Goal: Register for event/course: Sign up to attend an event or enroll in a course

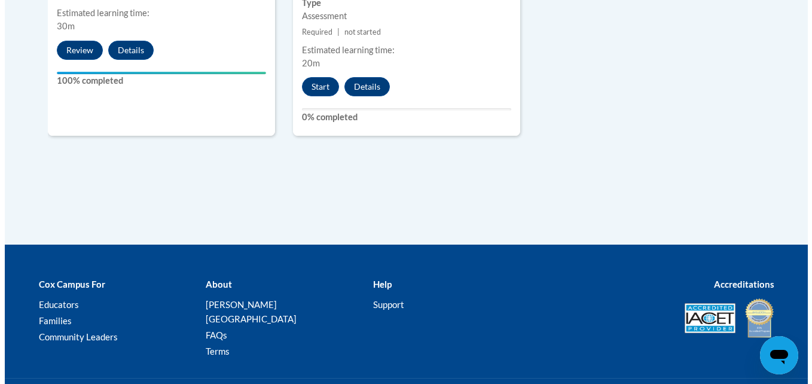
scroll to position [1675, 0]
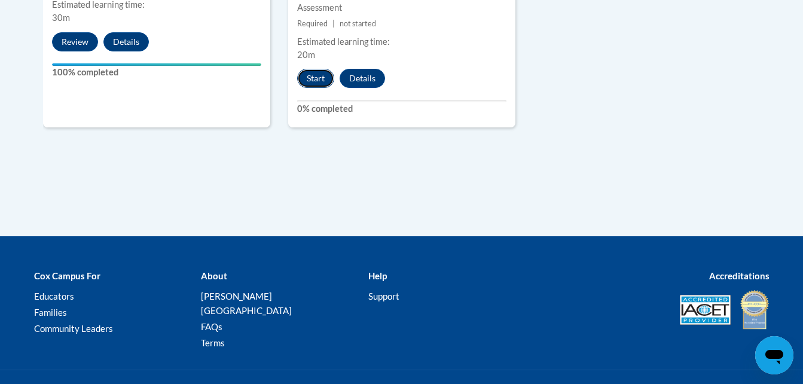
click at [318, 69] on button "Start" at bounding box center [315, 78] width 37 height 19
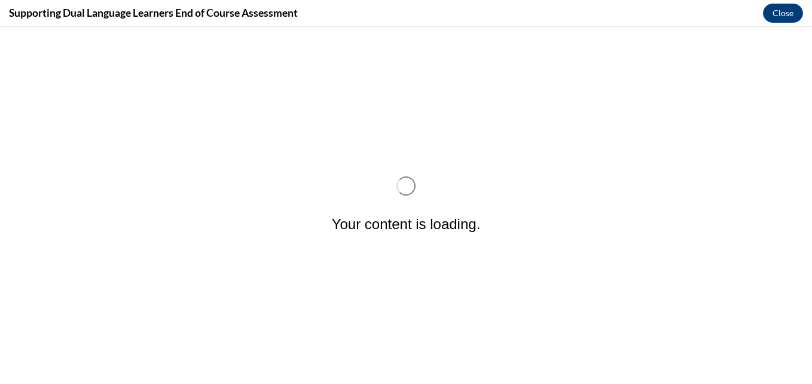
scroll to position [0, 0]
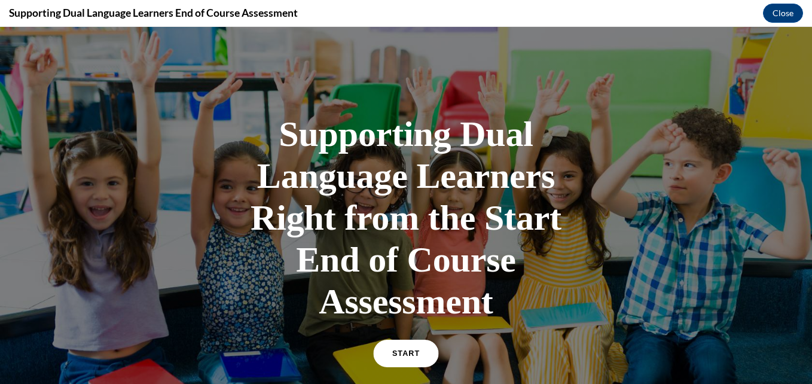
click at [403, 357] on span "START" at bounding box center [406, 353] width 28 height 9
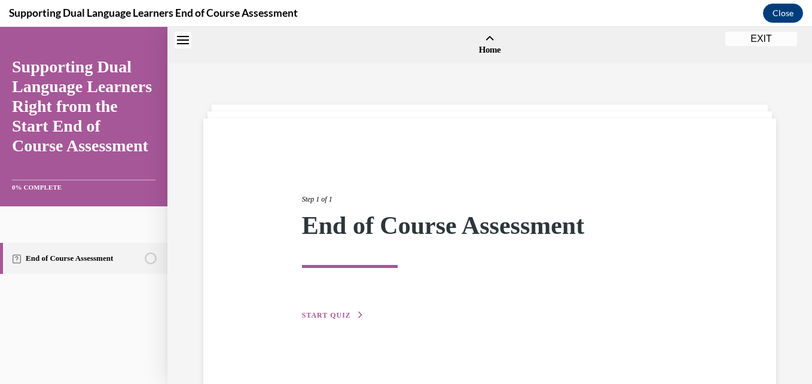
scroll to position [37, 0]
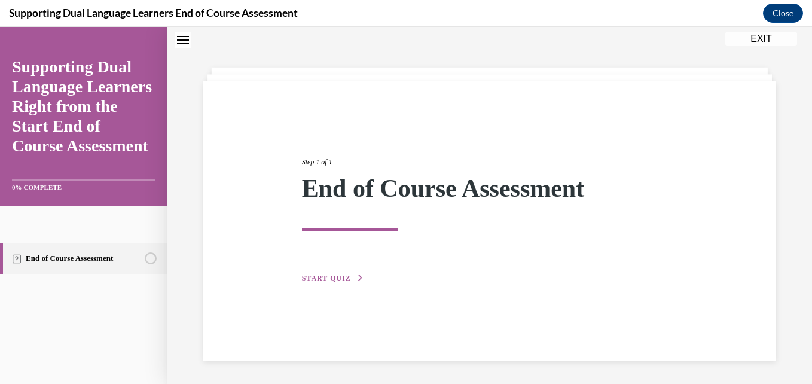
click at [329, 279] on span "START QUIZ" at bounding box center [326, 278] width 49 height 8
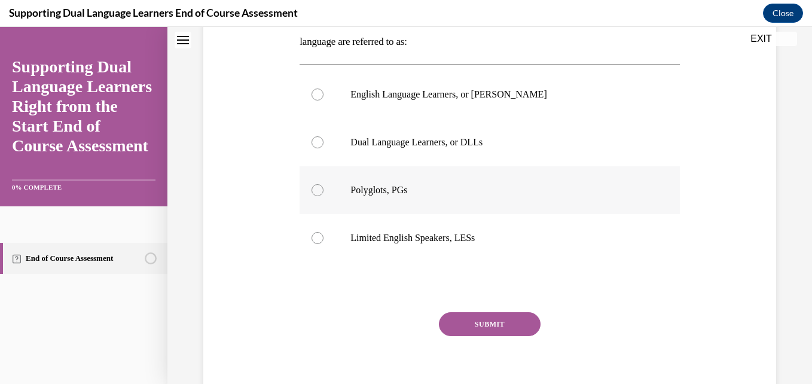
scroll to position [157, 0]
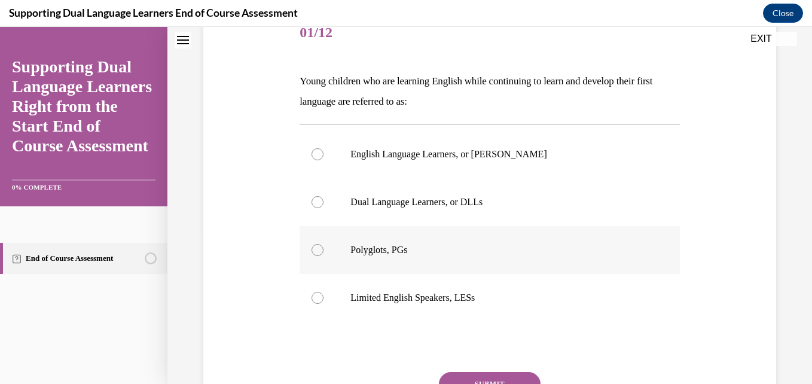
click at [615, 194] on label "Dual Language Learners, or DLLs" at bounding box center [490, 202] width 380 height 48
click at [324, 196] on input "Dual Language Learners, or DLLs" at bounding box center [318, 202] width 12 height 12
radio input "true"
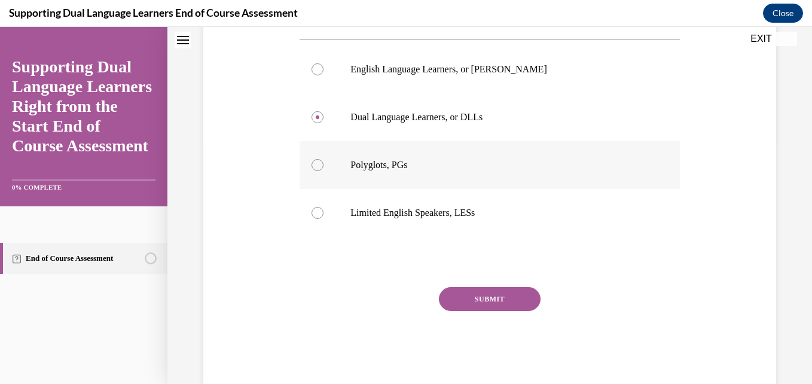
scroll to position [267, 0]
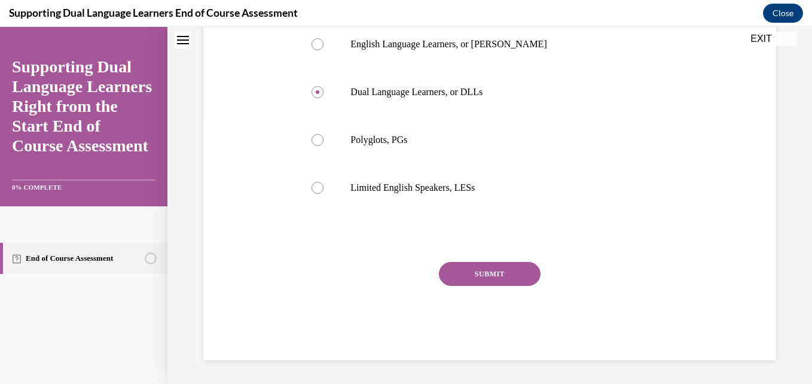
click at [493, 277] on button "SUBMIT" at bounding box center [490, 274] width 102 height 24
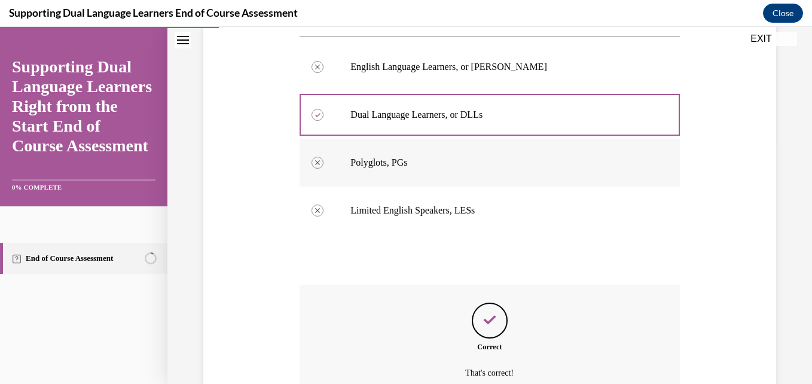
scroll to position [364, 0]
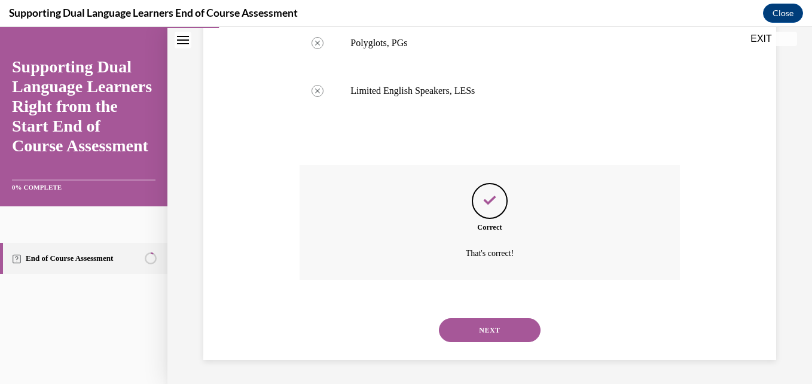
click at [515, 327] on button "NEXT" at bounding box center [490, 330] width 102 height 24
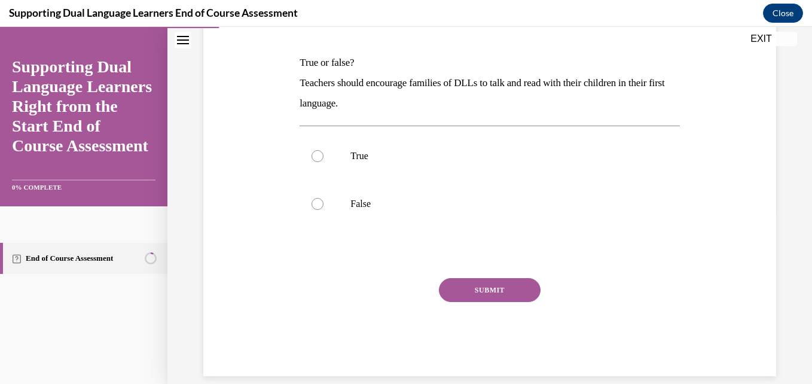
scroll to position [179, 0]
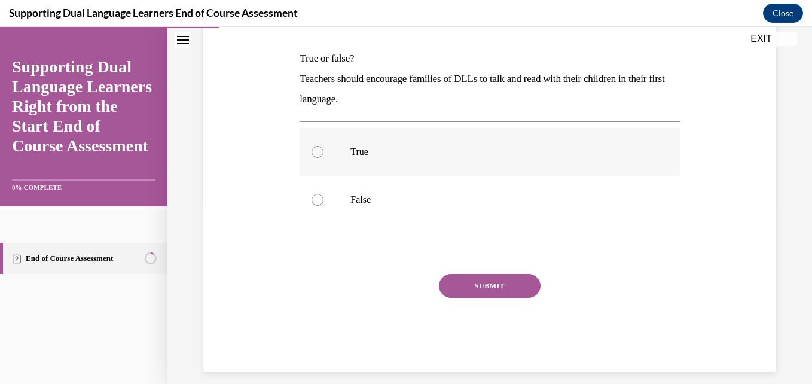
click at [408, 154] on p "True" at bounding box center [500, 152] width 299 height 12
click at [324, 154] on input "True" at bounding box center [318, 152] width 12 height 12
radio input "true"
click at [479, 276] on button "SUBMIT" at bounding box center [490, 286] width 102 height 24
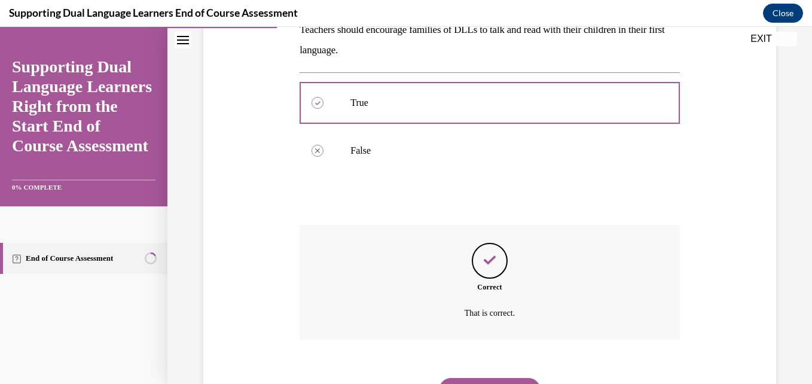
scroll to position [288, 0]
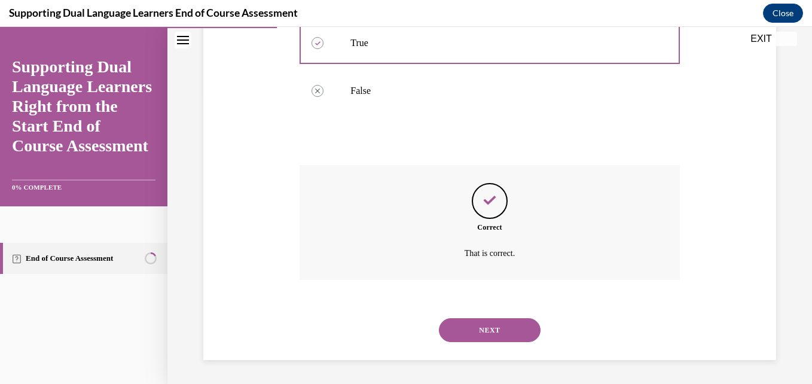
click at [488, 326] on button "NEXT" at bounding box center [490, 330] width 102 height 24
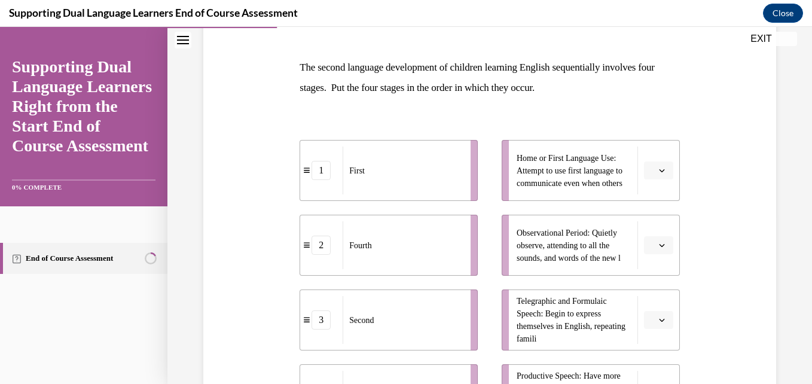
scroll to position [169, 0]
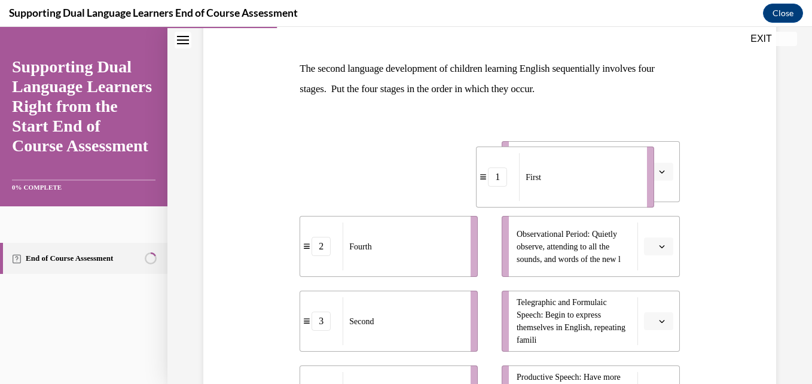
drag, startPoint x: 427, startPoint y: 176, endPoint x: 619, endPoint y: 182, distance: 192.1
click at [619, 182] on div "First" at bounding box center [579, 177] width 120 height 48
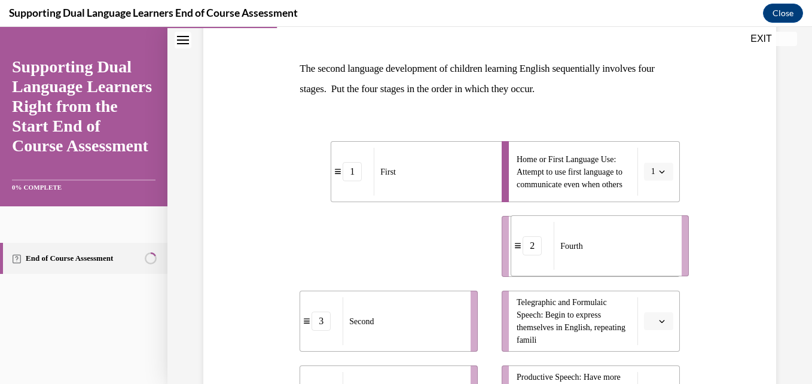
drag, startPoint x: 398, startPoint y: 248, endPoint x: 609, endPoint y: 248, distance: 211.2
click at [609, 248] on div "Fourth" at bounding box center [614, 246] width 120 height 48
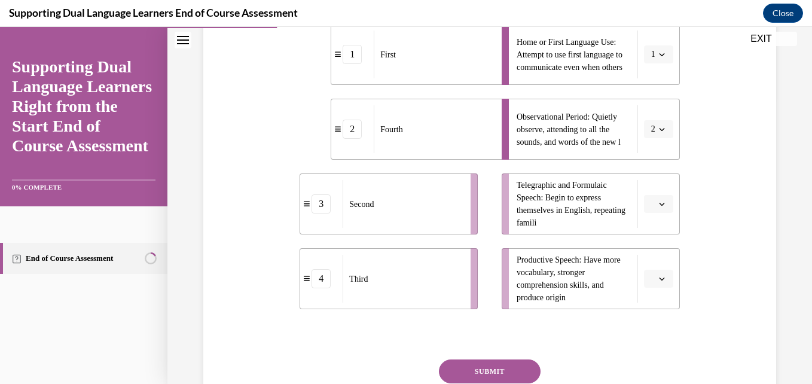
scroll to position [289, 0]
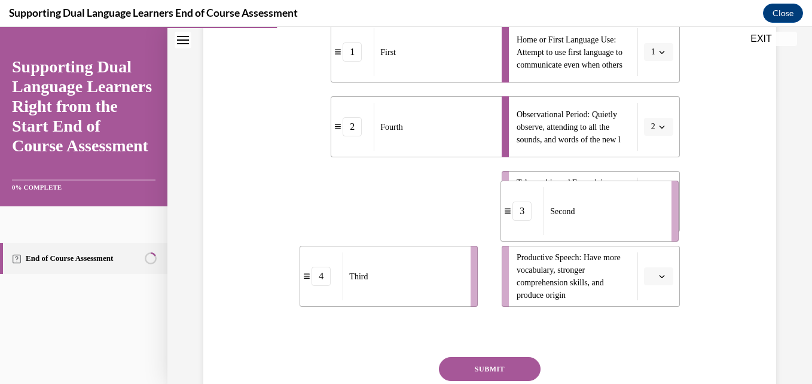
drag, startPoint x: 365, startPoint y: 212, endPoint x: 566, endPoint y: 221, distance: 201.2
click at [566, 221] on div "Second" at bounding box center [604, 211] width 120 height 48
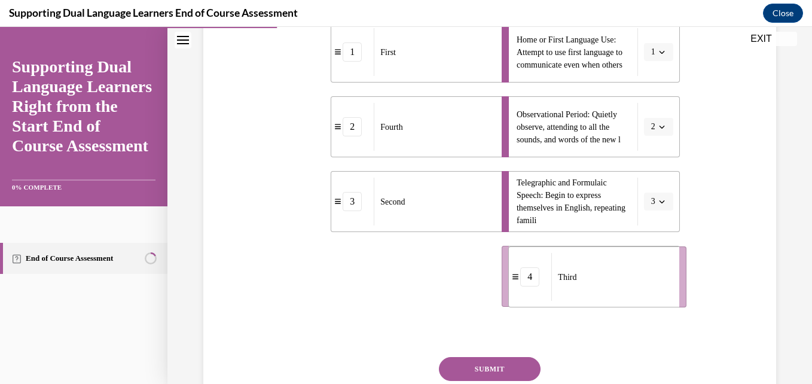
drag, startPoint x: 422, startPoint y: 273, endPoint x: 631, endPoint y: 273, distance: 208.8
click at [631, 273] on div "Third" at bounding box center [612, 277] width 120 height 48
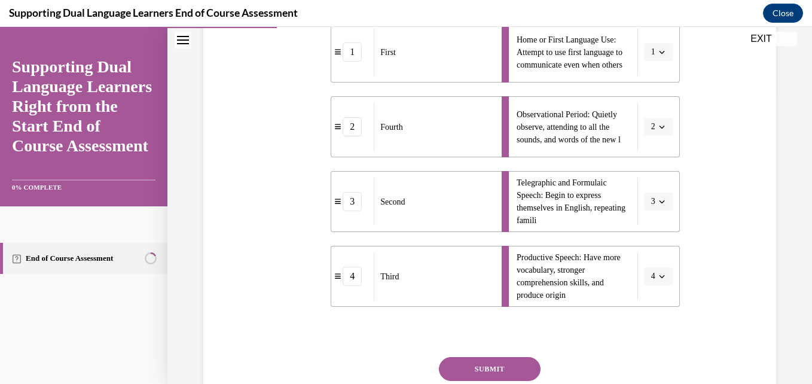
click at [511, 366] on button "SUBMIT" at bounding box center [490, 369] width 102 height 24
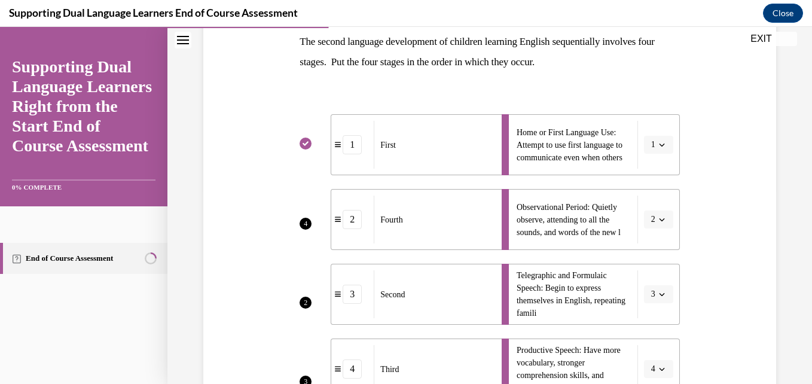
scroll to position [256, 0]
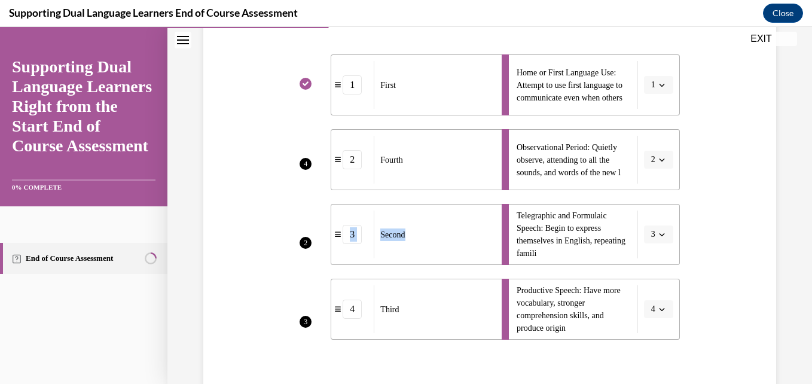
drag, startPoint x: 445, startPoint y: 153, endPoint x: 485, endPoint y: 195, distance: 58.0
click at [485, 195] on ul "1 First 2 Fourth 3 Second 4 Third" at bounding box center [395, 196] width 190 height 285
drag, startPoint x: 485, startPoint y: 195, endPoint x: 468, endPoint y: 164, distance: 34.5
click at [468, 164] on div "Fourth" at bounding box center [434, 160] width 120 height 48
drag, startPoint x: 401, startPoint y: 163, endPoint x: 428, endPoint y: 170, distance: 27.9
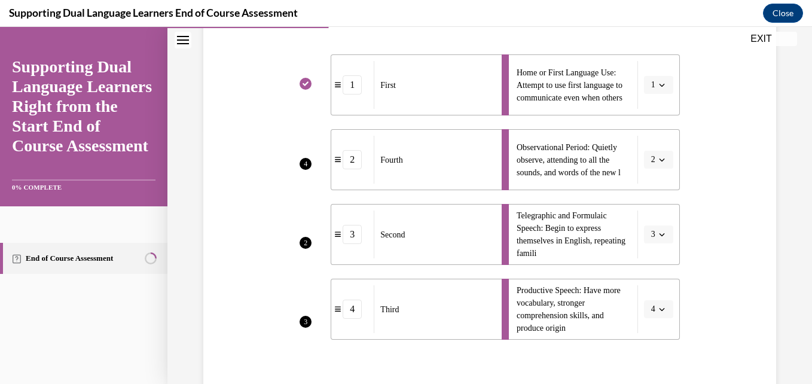
click at [428, 170] on div "Fourth" at bounding box center [434, 160] width 120 height 48
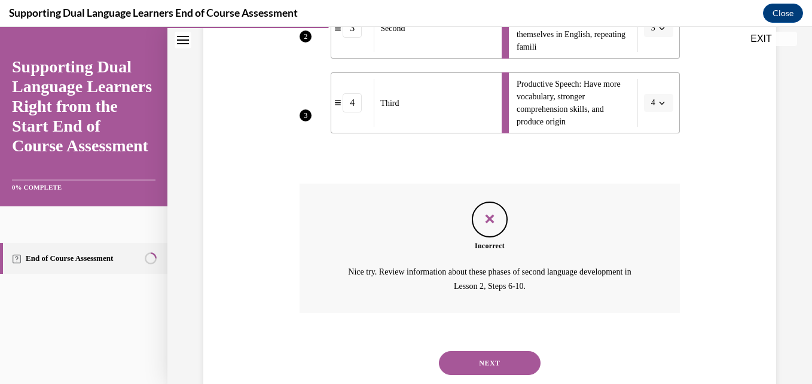
scroll to position [495, 0]
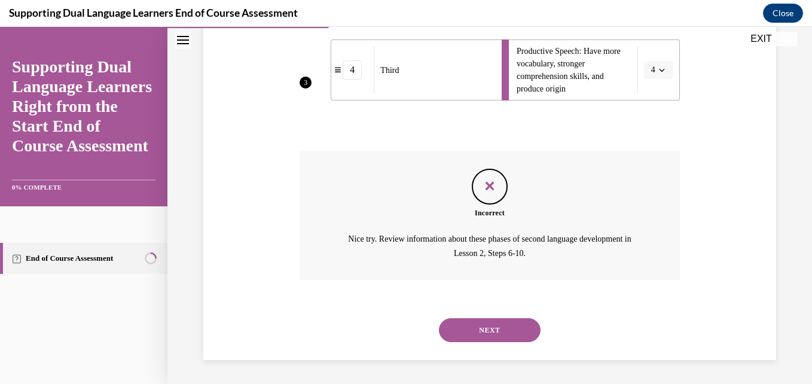
click at [500, 322] on button "NEXT" at bounding box center [490, 330] width 102 height 24
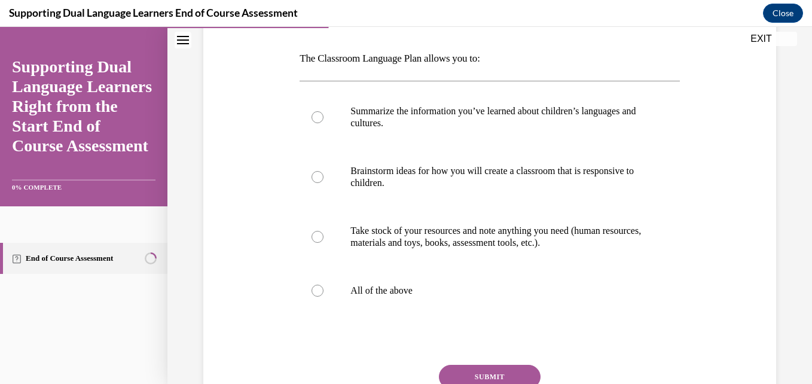
scroll to position [120, 0]
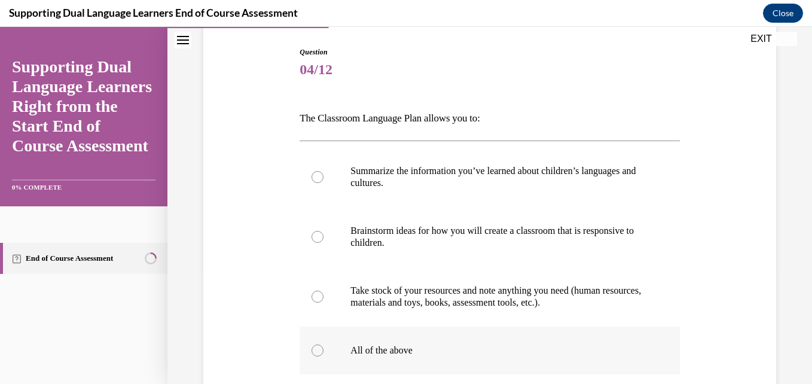
click at [418, 343] on label "All of the above" at bounding box center [490, 351] width 380 height 48
click at [324, 345] on input "All of the above" at bounding box center [318, 351] width 12 height 12
radio input "true"
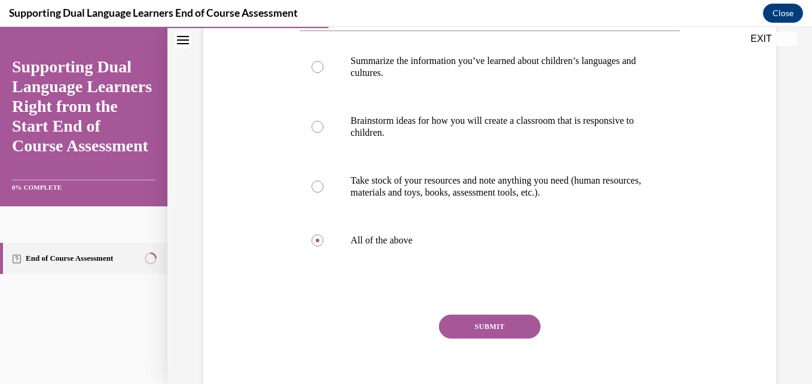
scroll to position [282, 0]
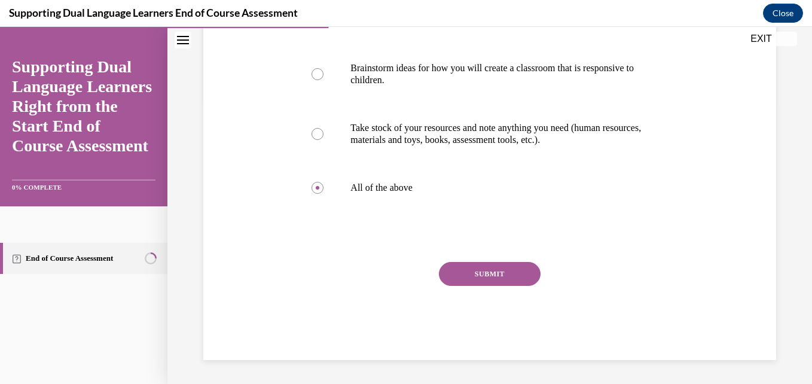
click at [502, 275] on button "SUBMIT" at bounding box center [490, 274] width 102 height 24
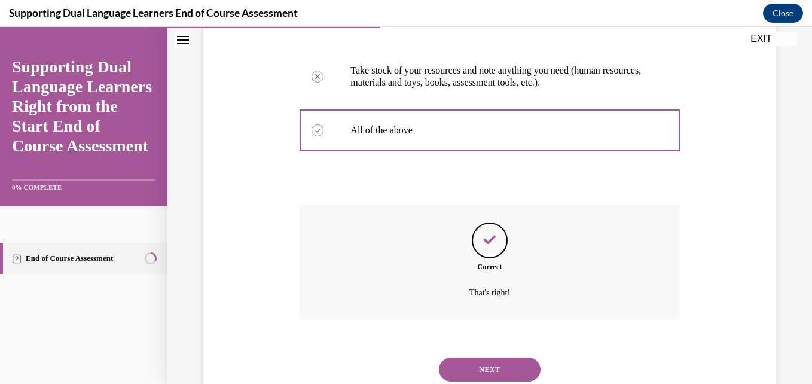
scroll to position [379, 0]
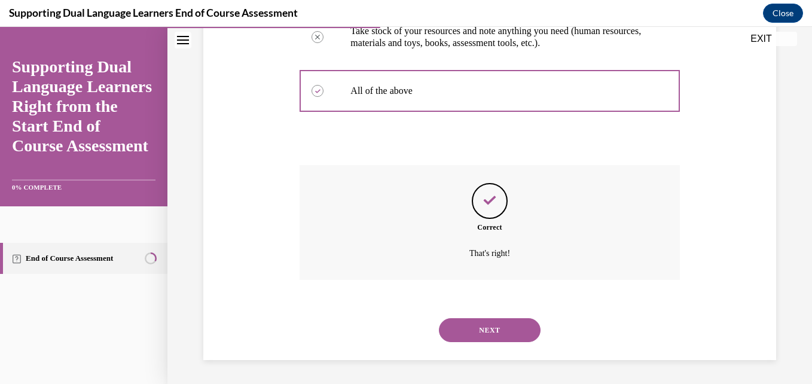
click at [495, 331] on button "NEXT" at bounding box center [490, 330] width 102 height 24
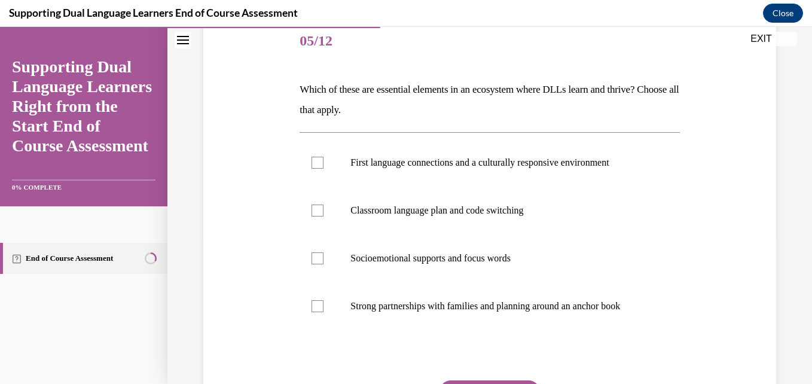
scroll to position [120, 0]
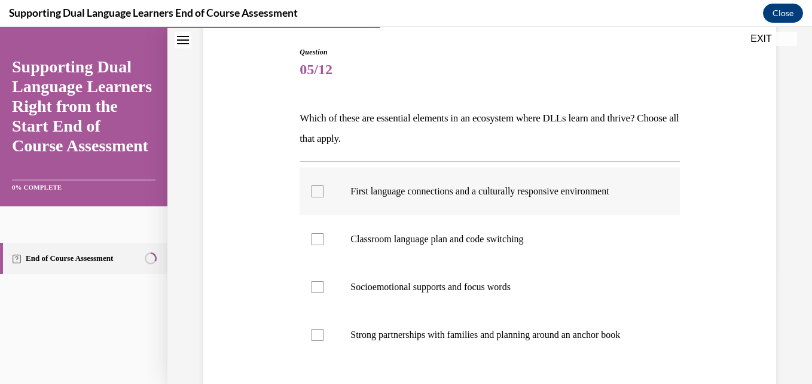
click at [478, 196] on p "First language connections and a culturally responsive environment" at bounding box center [500, 191] width 299 height 12
click at [324, 196] on input "First language connections and a culturally responsive environment" at bounding box center [318, 191] width 12 height 12
checkbox input "true"
click at [492, 239] on p "Classroom language plan and code switching" at bounding box center [500, 239] width 299 height 12
click at [324, 239] on input "Classroom language plan and code switching" at bounding box center [318, 239] width 12 height 12
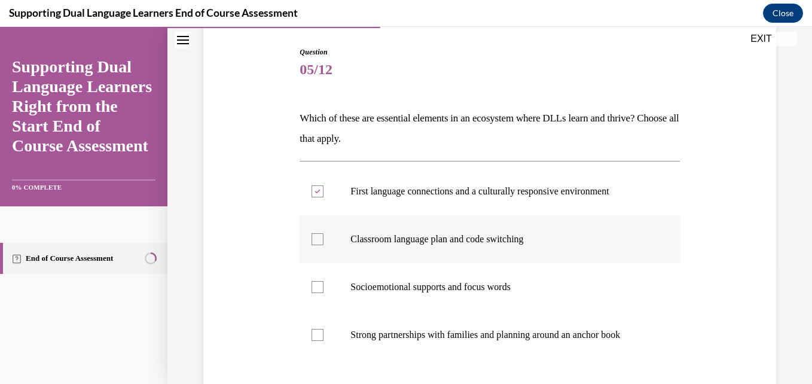
checkbox input "true"
click at [486, 329] on p "Strong partnerships with families and planning around an anchor book" at bounding box center [500, 335] width 299 height 12
click at [324, 329] on input "Strong partnerships with families and planning around an anchor book" at bounding box center [318, 335] width 12 height 12
checkbox input "true"
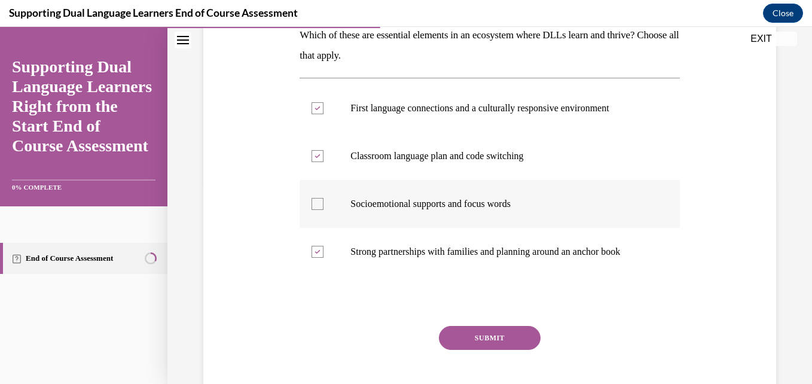
scroll to position [239, 0]
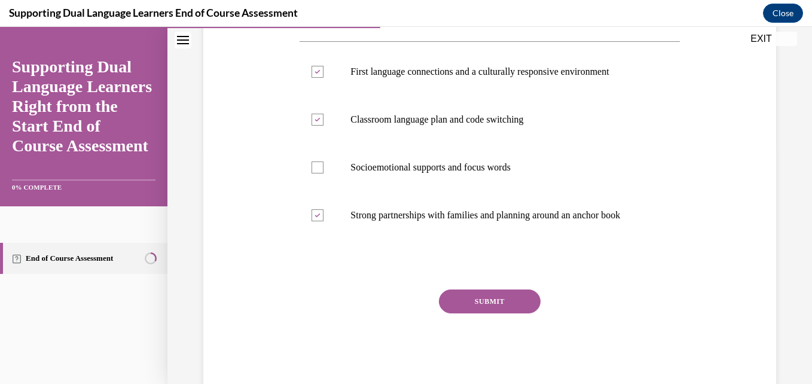
click at [523, 304] on button "SUBMIT" at bounding box center [490, 302] width 102 height 24
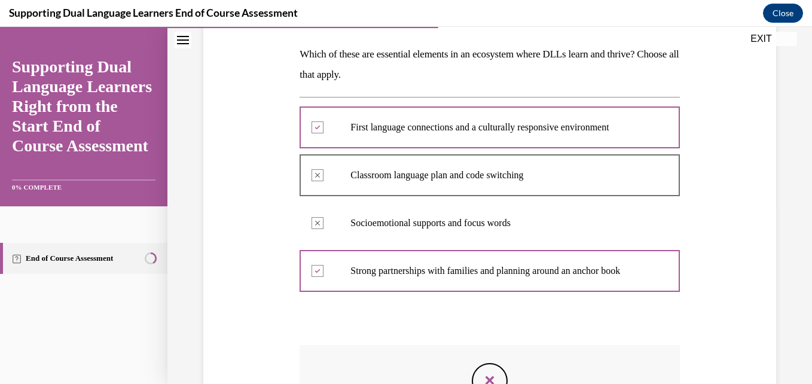
scroll to position [378, 0]
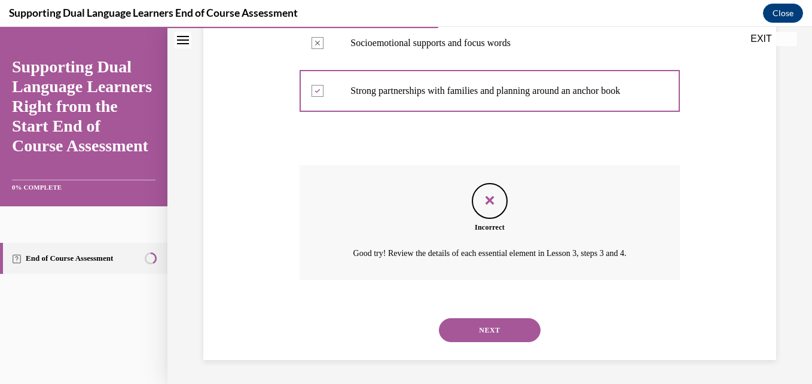
click at [513, 336] on button "NEXT" at bounding box center [490, 330] width 102 height 24
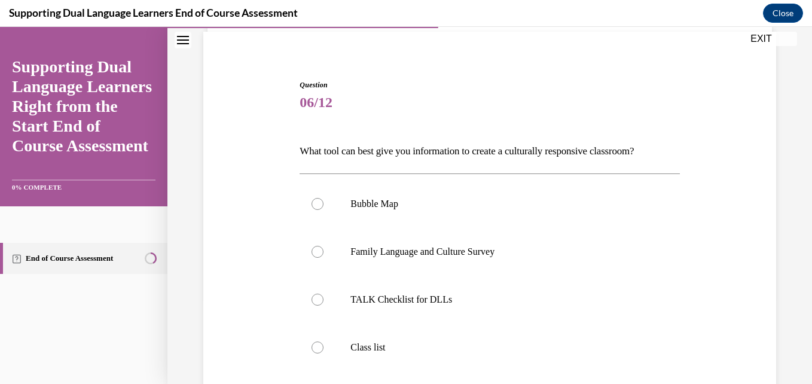
scroll to position [120, 0]
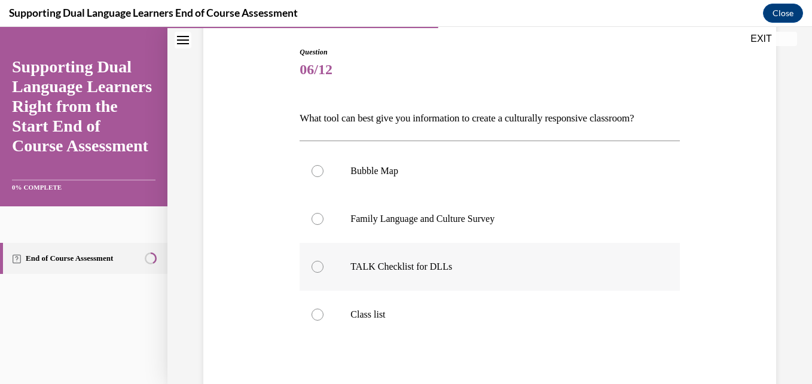
click at [508, 264] on p "TALK Checklist for DLLs" at bounding box center [500, 267] width 299 height 12
click at [324, 264] on input "TALK Checklist for DLLs" at bounding box center [318, 267] width 12 height 12
radio input "true"
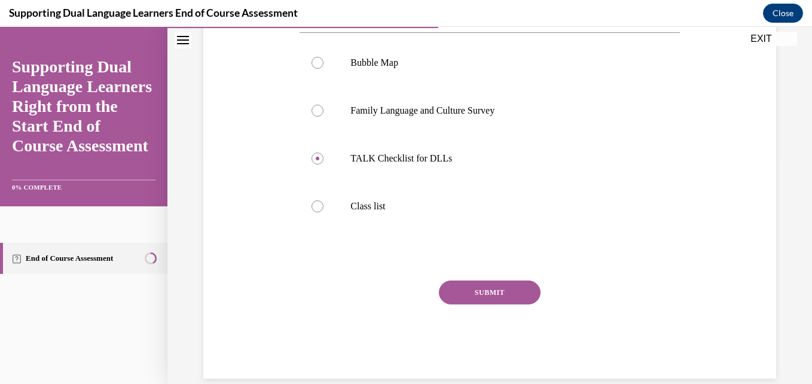
scroll to position [239, 0]
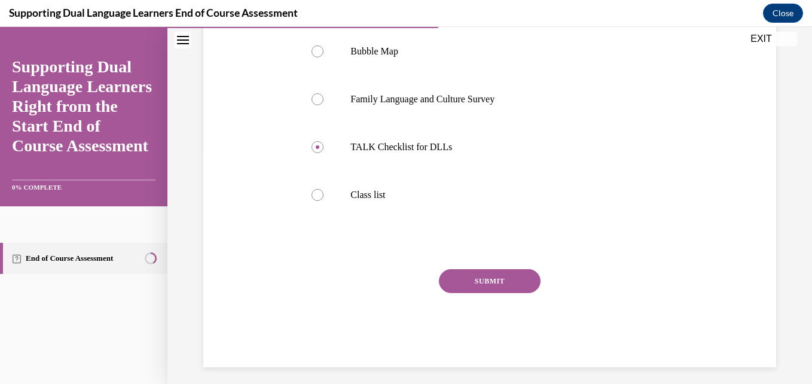
click at [523, 278] on button "SUBMIT" at bounding box center [490, 281] width 102 height 24
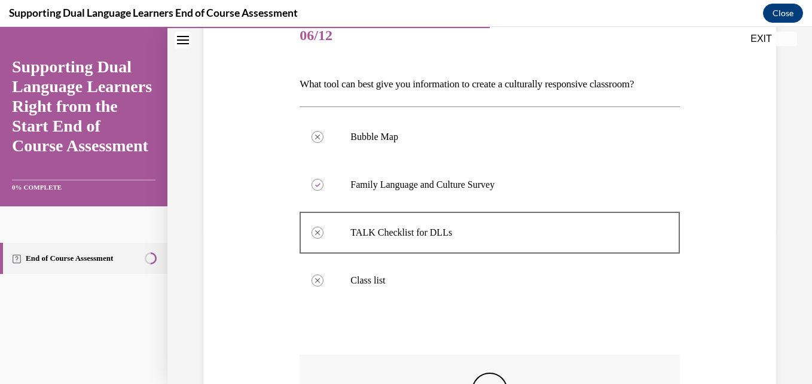
scroll to position [343, 0]
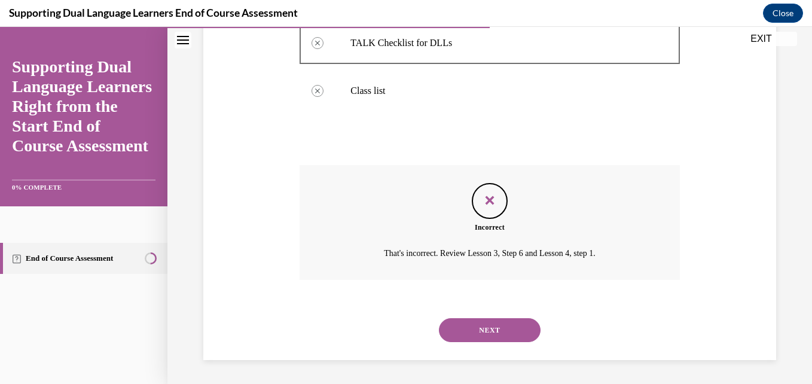
click at [493, 321] on button "NEXT" at bounding box center [490, 330] width 102 height 24
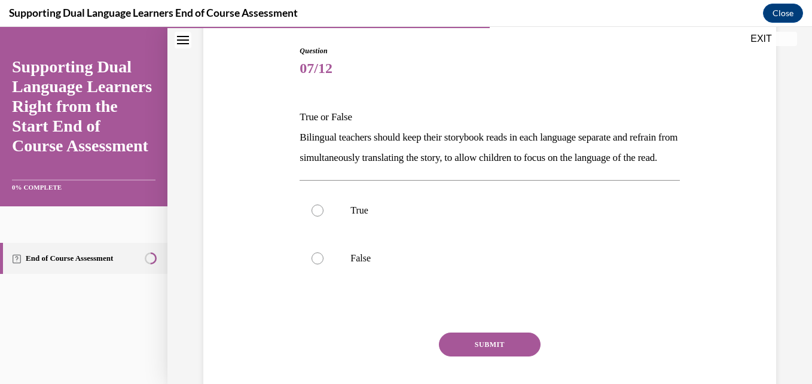
scroll to position [179, 0]
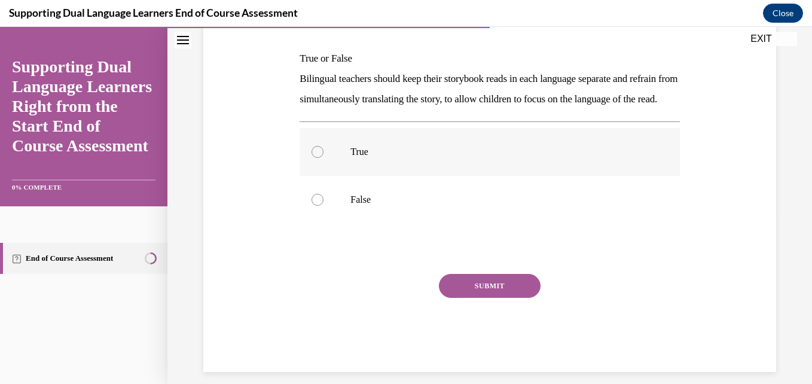
click at [362, 158] on p "True" at bounding box center [500, 152] width 299 height 12
click at [324, 158] on input "True" at bounding box center [318, 152] width 12 height 12
radio input "true"
click at [345, 220] on label "False" at bounding box center [490, 200] width 380 height 48
click at [324, 206] on input "False" at bounding box center [318, 200] width 12 height 12
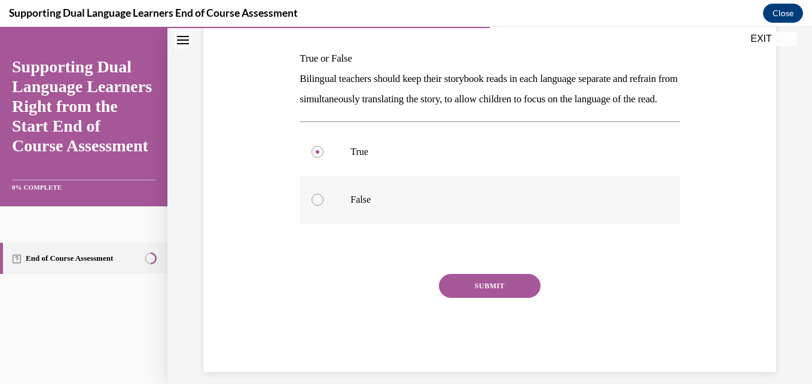
radio input "true"
click at [459, 298] on button "SUBMIT" at bounding box center [490, 286] width 102 height 24
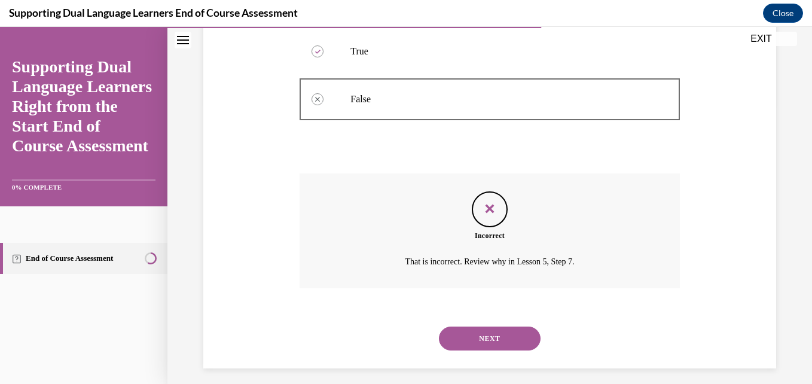
scroll to position [309, 0]
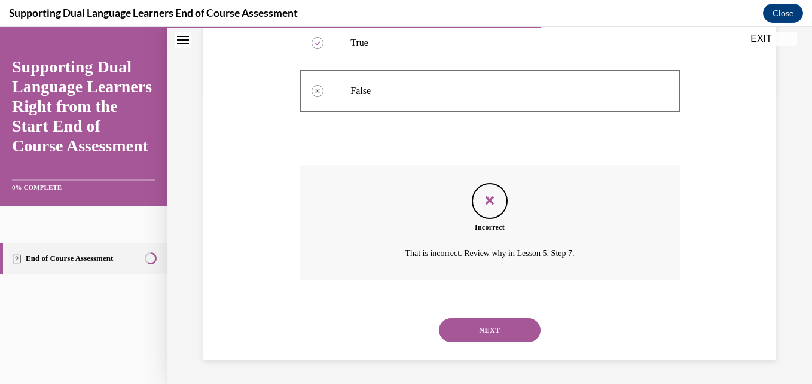
click at [487, 330] on button "NEXT" at bounding box center [490, 330] width 102 height 24
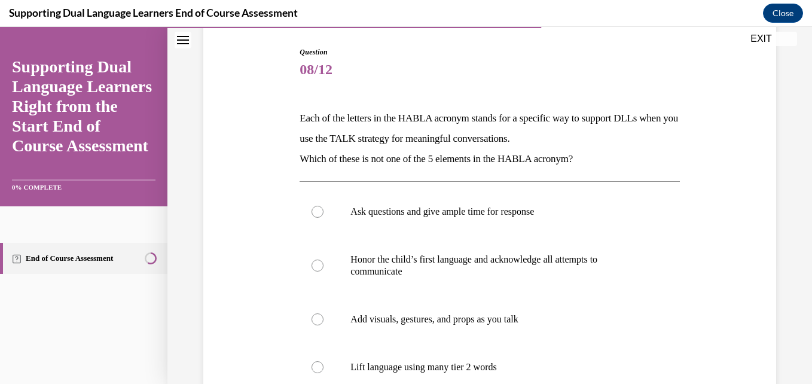
scroll to position [179, 0]
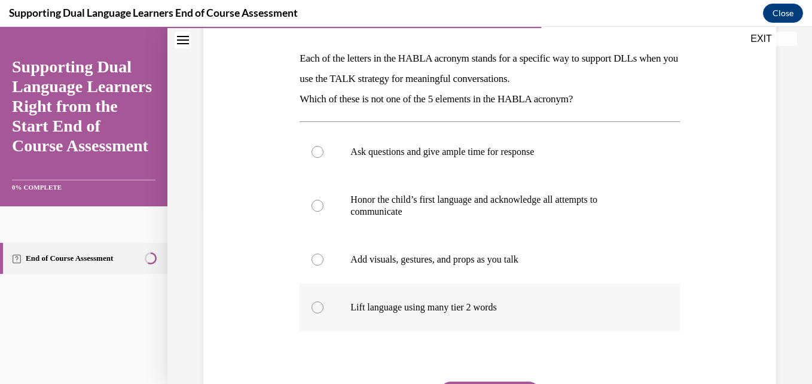
click at [539, 313] on p "Lift language using many tier 2 words" at bounding box center [500, 307] width 299 height 12
click at [324, 313] on input "Lift language using many tier 2 words" at bounding box center [318, 307] width 12 height 12
radio input "true"
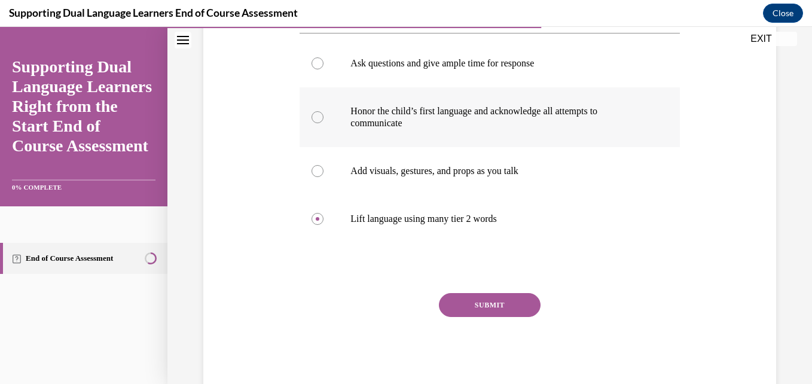
scroll to position [299, 0]
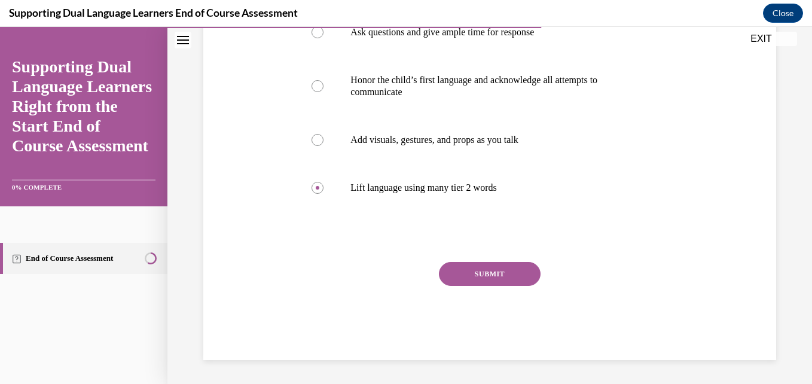
click at [483, 263] on button "SUBMIT" at bounding box center [490, 274] width 102 height 24
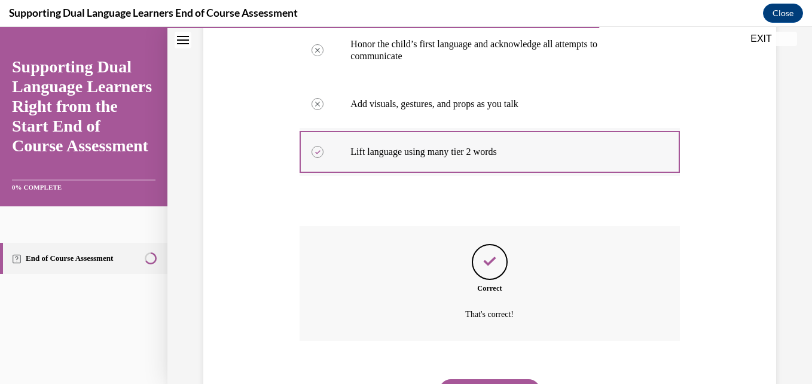
scroll to position [396, 0]
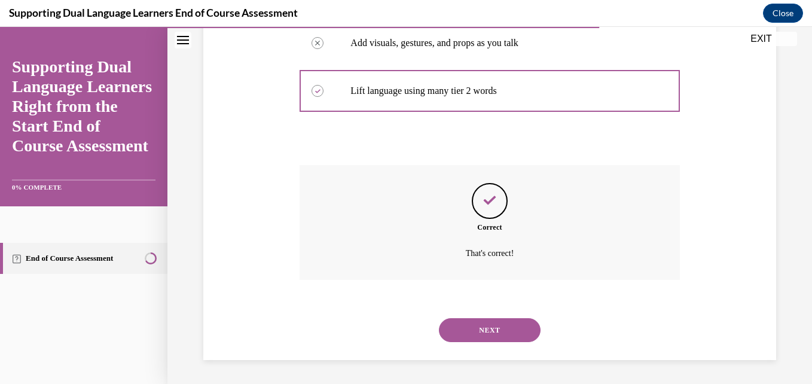
click at [501, 321] on button "NEXT" at bounding box center [490, 330] width 102 height 24
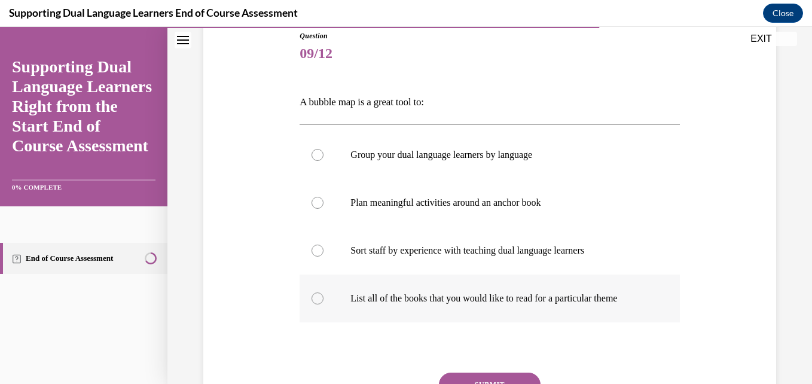
scroll to position [127, 0]
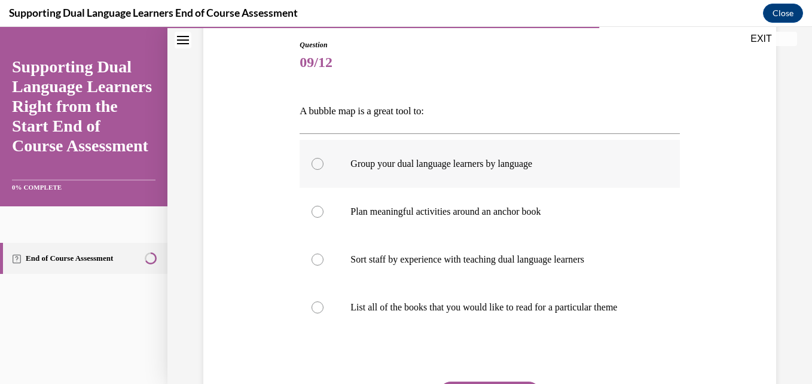
click at [491, 162] on p "Group your dual language learners by language" at bounding box center [500, 164] width 299 height 12
click at [324, 162] on input "Group your dual language learners by language" at bounding box center [318, 164] width 12 height 12
radio input "true"
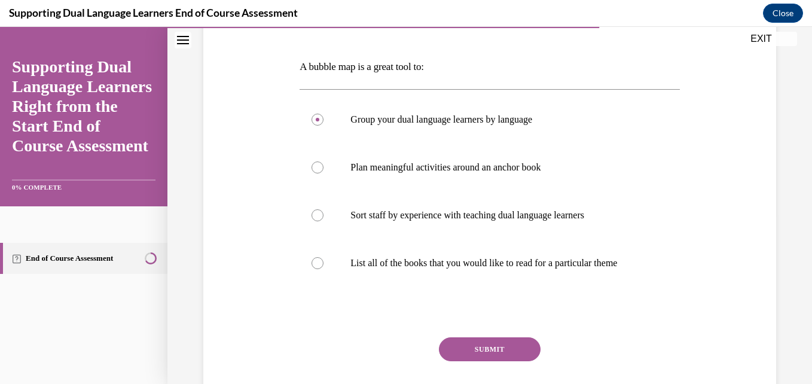
scroll to position [246, 0]
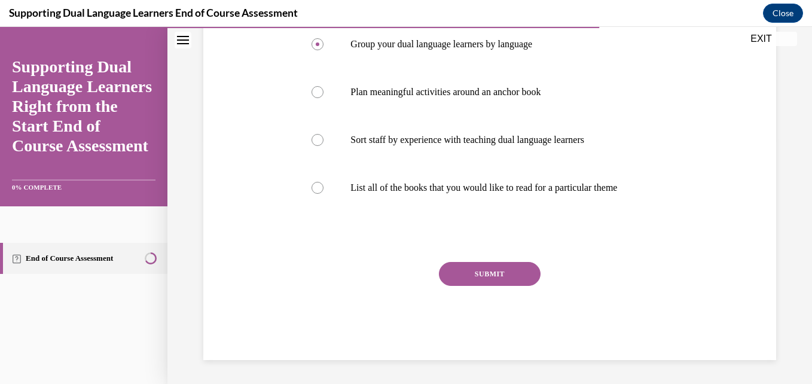
click at [506, 264] on button "SUBMIT" at bounding box center [490, 274] width 102 height 24
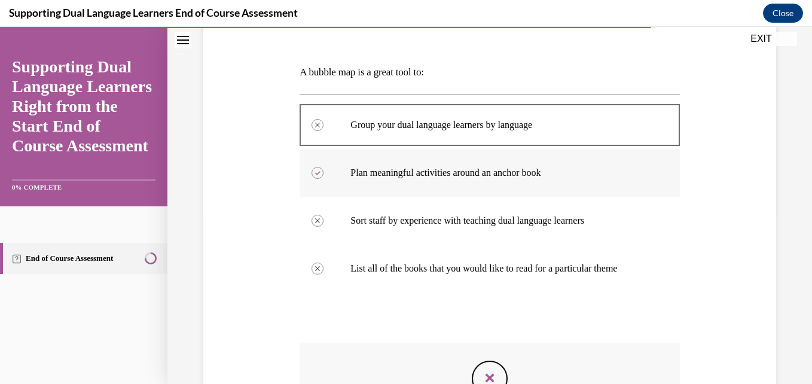
scroll to position [358, 0]
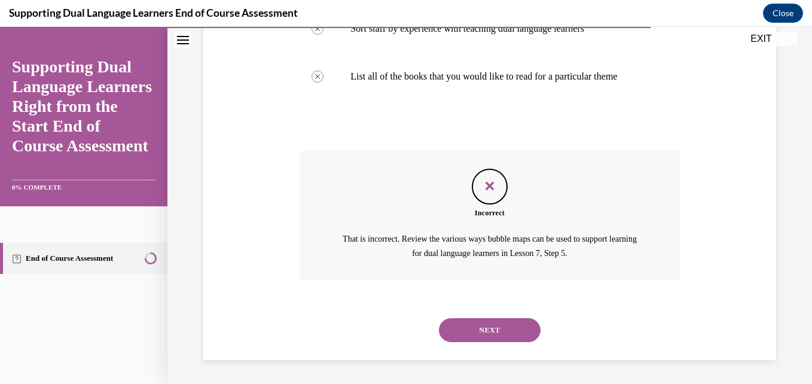
click at [501, 328] on button "NEXT" at bounding box center [490, 330] width 102 height 24
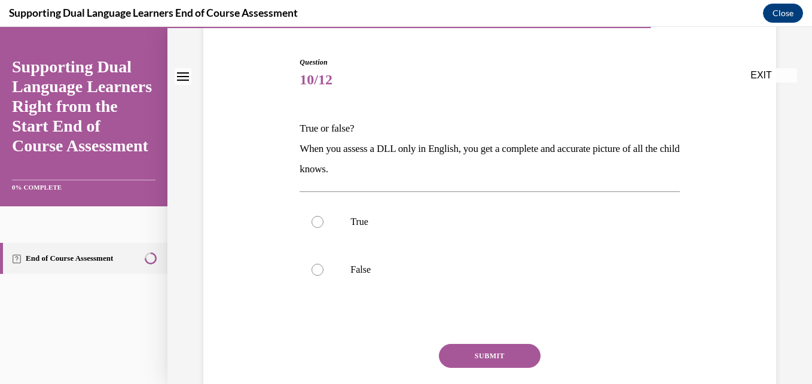
scroll to position [120, 0]
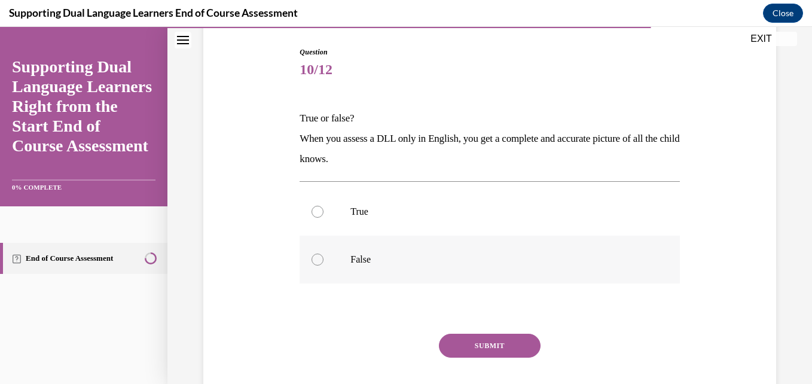
click at [412, 249] on label "False" at bounding box center [490, 260] width 380 height 48
click at [324, 254] on input "False" at bounding box center [318, 260] width 12 height 12
radio input "true"
click at [413, 202] on label "True" at bounding box center [490, 212] width 380 height 48
click at [324, 206] on input "True" at bounding box center [318, 212] width 12 height 12
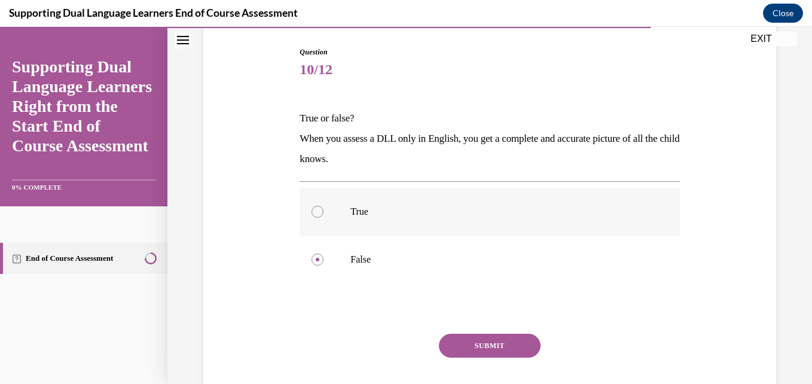
radio input "true"
click at [458, 345] on button "SUBMIT" at bounding box center [490, 346] width 102 height 24
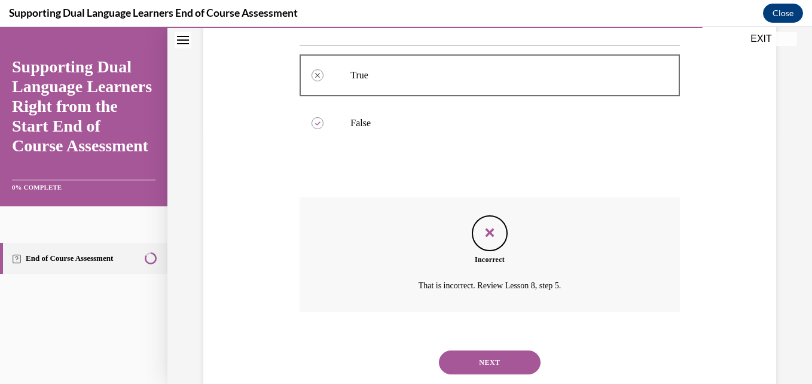
scroll to position [288, 0]
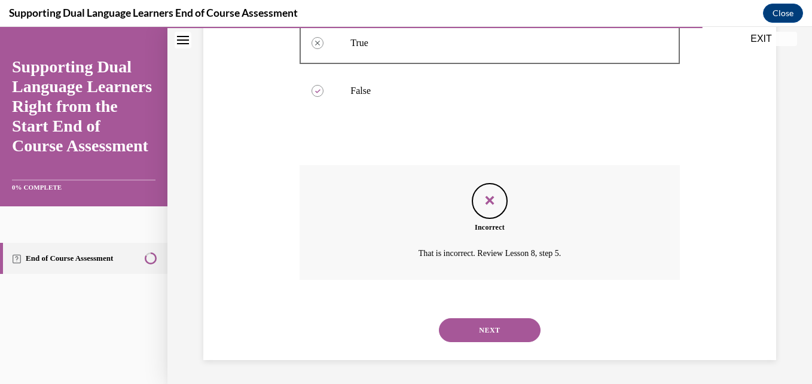
click at [505, 325] on button "NEXT" at bounding box center [490, 330] width 102 height 24
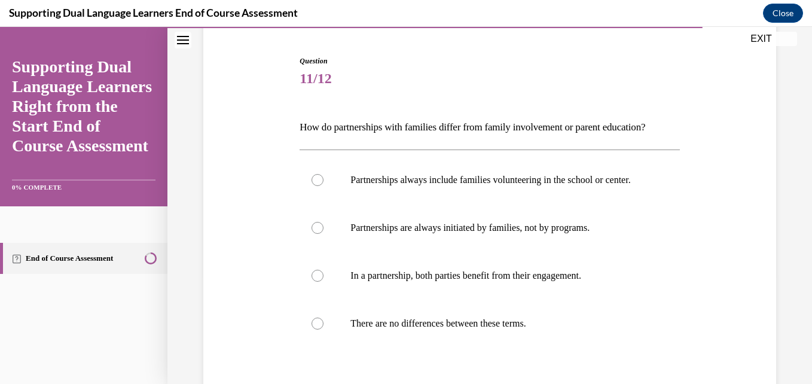
scroll to position [179, 0]
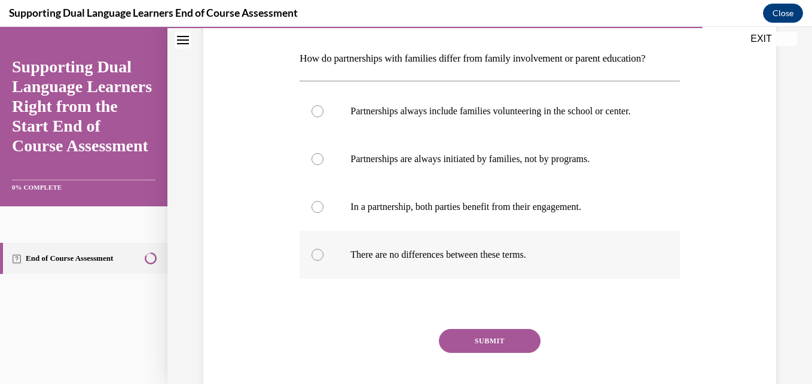
click at [572, 261] on p "There are no differences between these terms." at bounding box center [500, 255] width 299 height 12
click at [324, 261] on input "There are no differences between these terms." at bounding box center [318, 255] width 12 height 12
radio input "true"
click at [494, 353] on button "SUBMIT" at bounding box center [490, 341] width 102 height 24
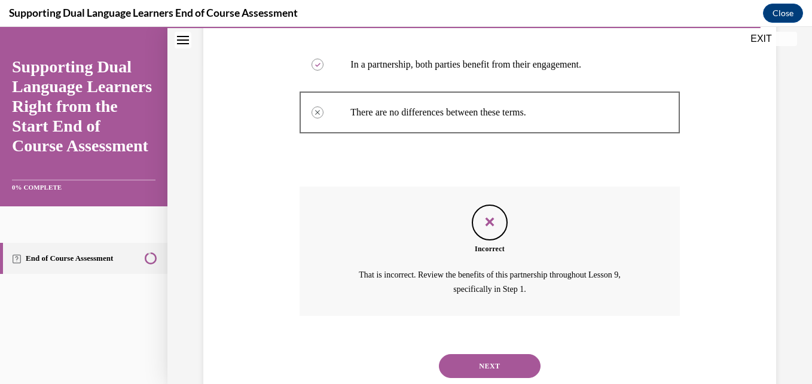
scroll to position [390, 0]
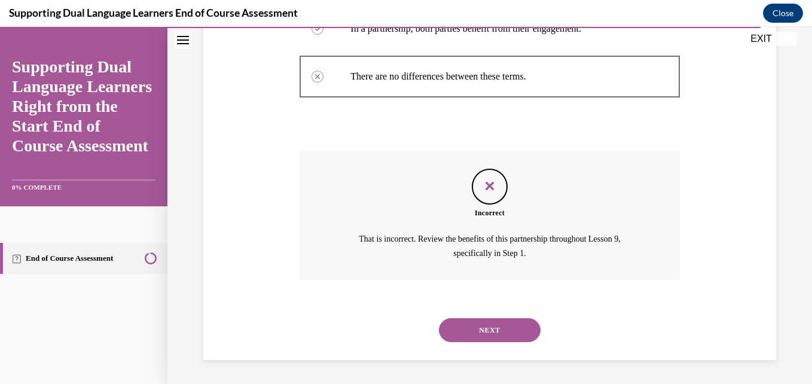
click at [526, 327] on button "NEXT" at bounding box center [490, 330] width 102 height 24
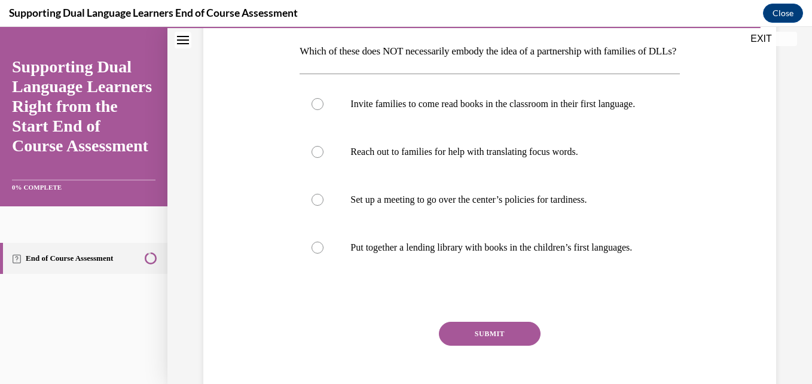
scroll to position [239, 0]
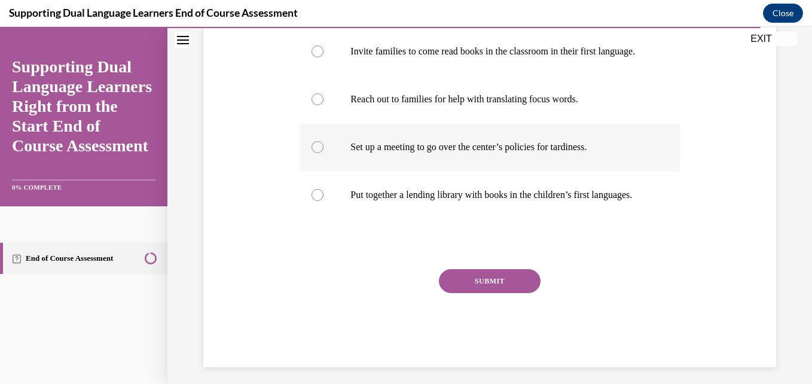
click at [618, 171] on label "Set up a meeting to go over the center’s policies for tardiness." at bounding box center [490, 147] width 380 height 48
click at [324, 153] on input "Set up a meeting to go over the center’s policies for tardiness." at bounding box center [318, 147] width 12 height 12
radio input "true"
click at [502, 293] on button "SUBMIT" at bounding box center [490, 281] width 102 height 24
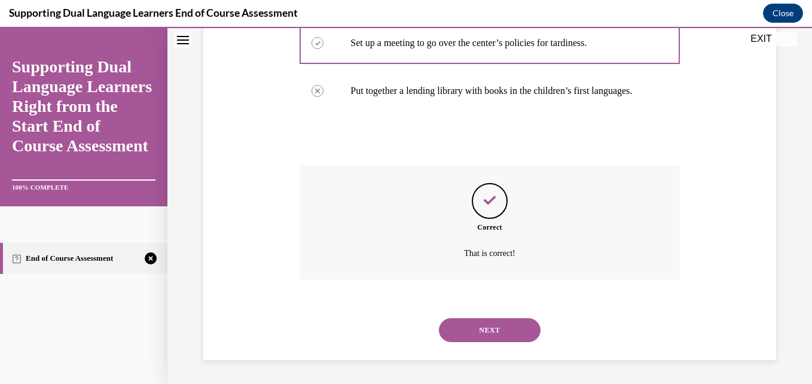
scroll to position [388, 0]
click at [466, 332] on button "NEXT" at bounding box center [490, 330] width 102 height 24
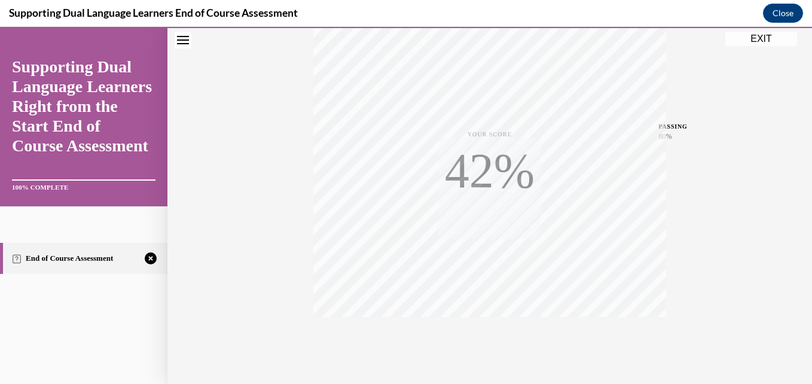
scroll to position [256, 0]
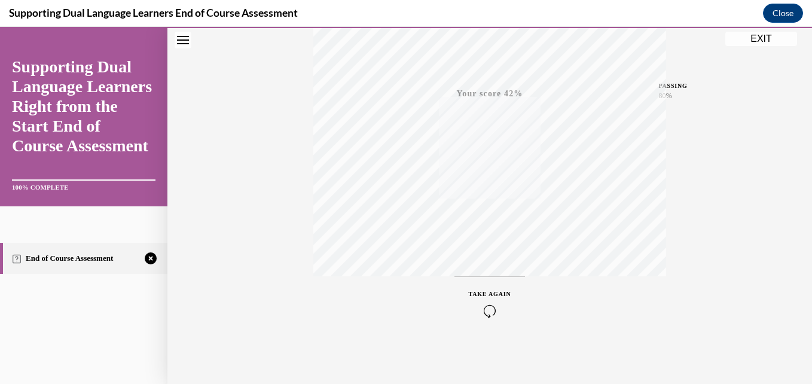
click at [485, 302] on div "TAKE AGAIN" at bounding box center [490, 304] width 42 height 28
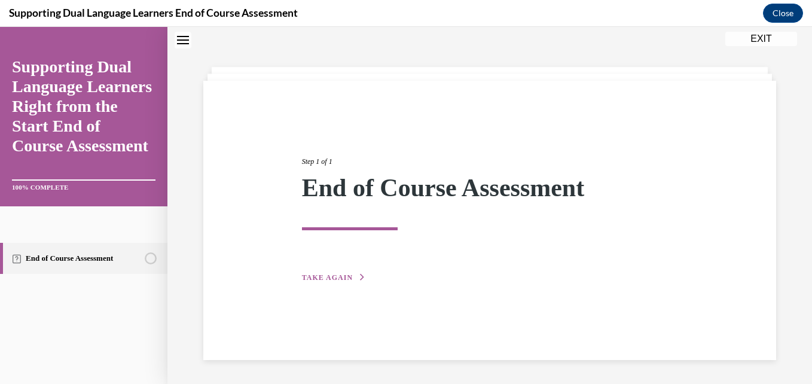
click at [316, 276] on span "TAKE AGAIN" at bounding box center [327, 277] width 51 height 8
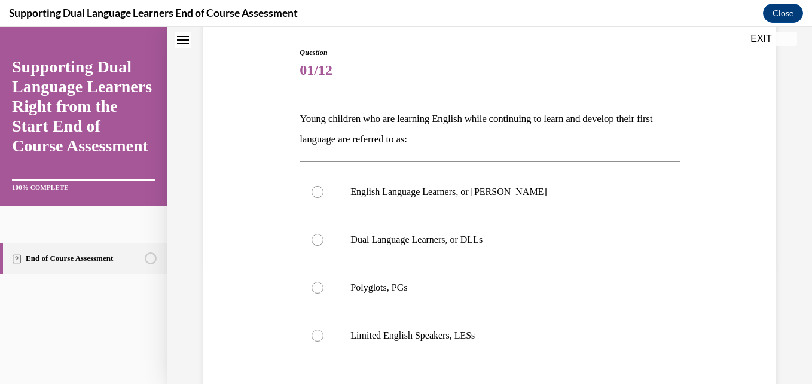
scroll to position [98, 0]
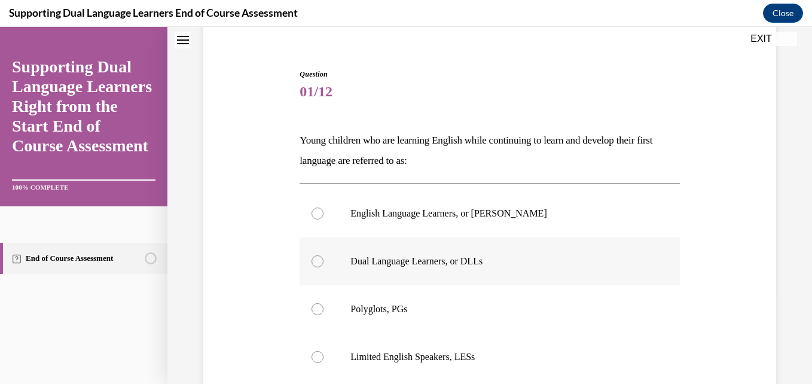
click at [487, 258] on p "Dual Language Learners, or DLLs" at bounding box center [500, 261] width 299 height 12
click at [324, 258] on input "Dual Language Learners, or DLLs" at bounding box center [318, 261] width 12 height 12
radio input "true"
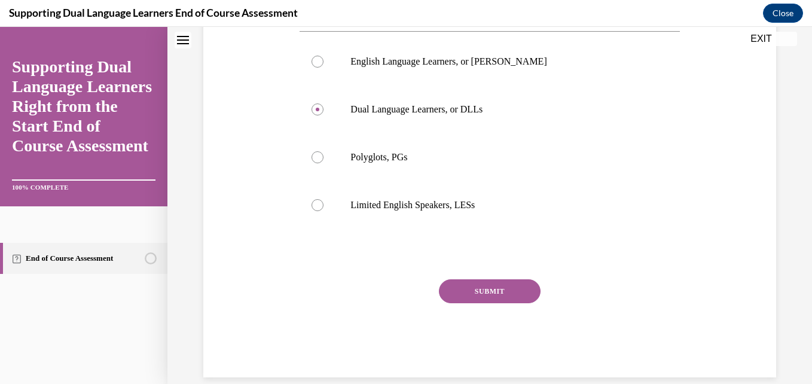
scroll to position [267, 0]
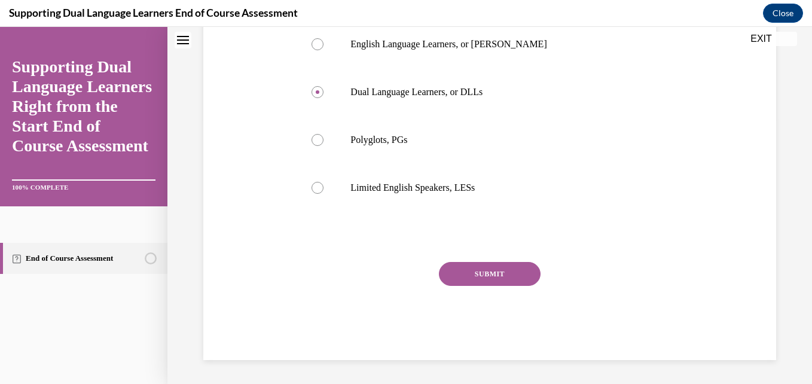
click at [501, 273] on button "SUBMIT" at bounding box center [490, 274] width 102 height 24
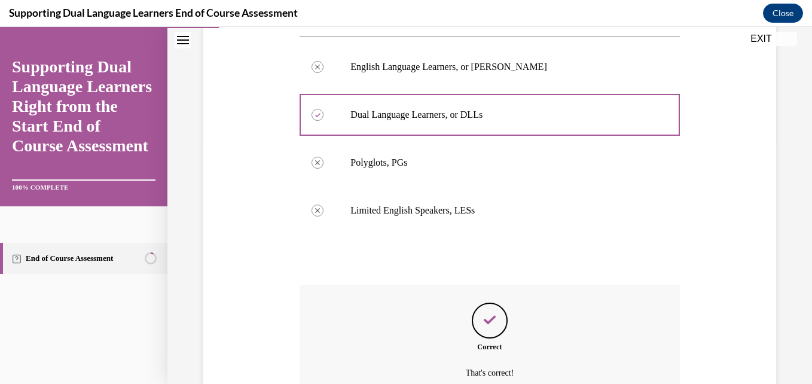
scroll to position [364, 0]
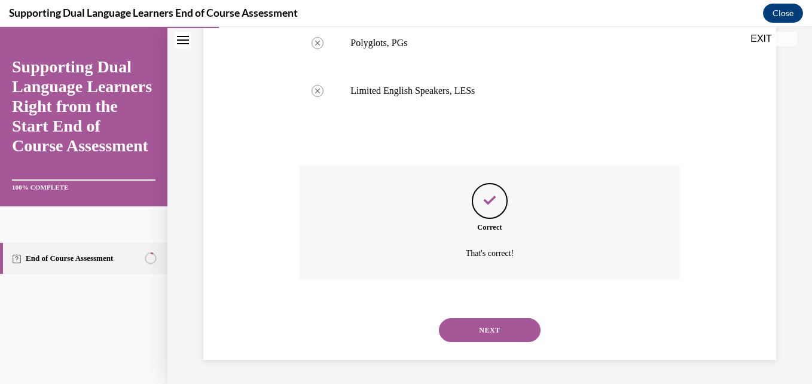
click at [501, 330] on button "NEXT" at bounding box center [490, 330] width 102 height 24
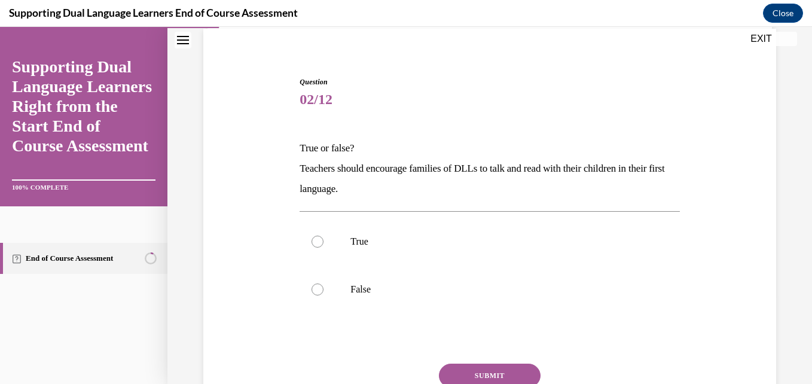
scroll to position [120, 0]
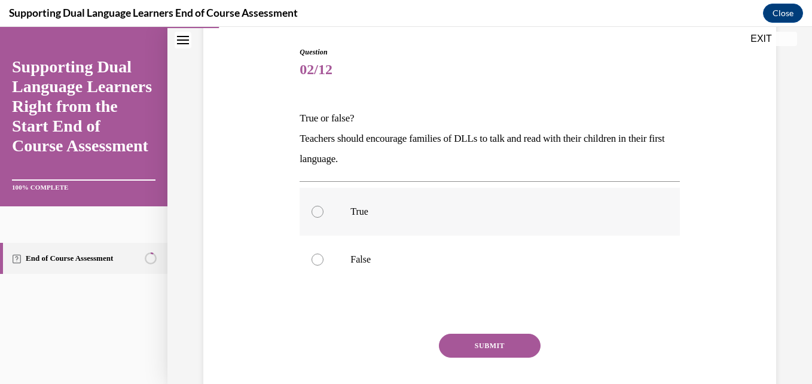
click at [577, 212] on p "True" at bounding box center [500, 212] width 299 height 12
click at [324, 212] on input "True" at bounding box center [318, 212] width 12 height 12
radio input "true"
click at [510, 336] on button "SUBMIT" at bounding box center [490, 346] width 102 height 24
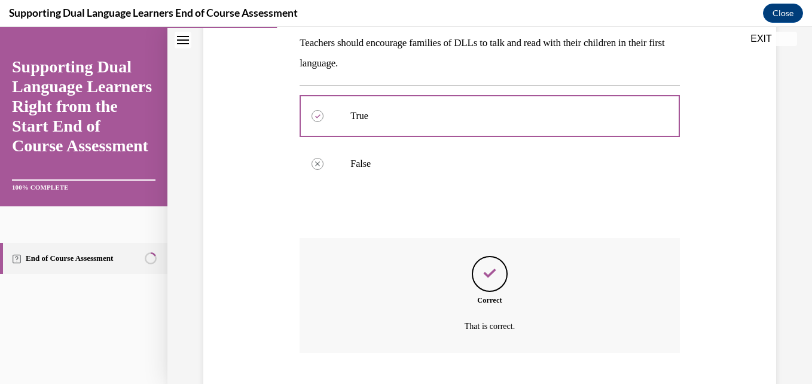
scroll to position [288, 0]
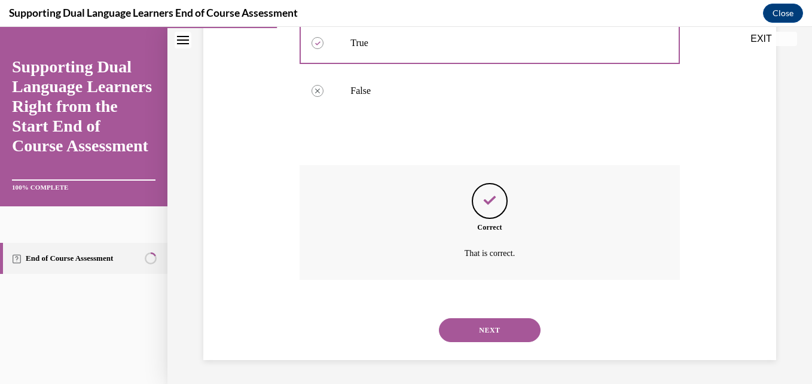
click at [471, 331] on button "NEXT" at bounding box center [490, 330] width 102 height 24
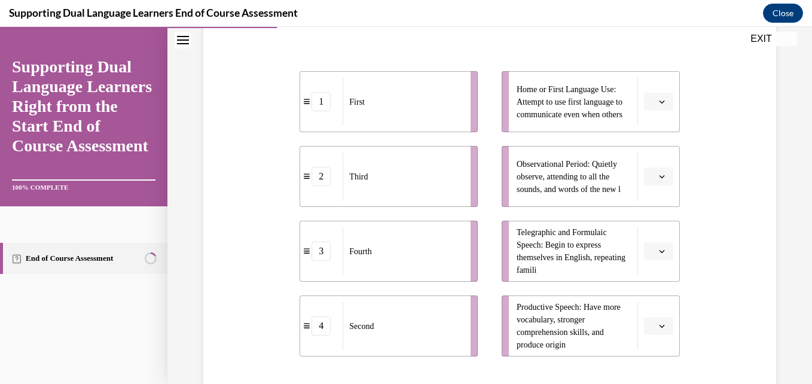
scroll to position [299, 0]
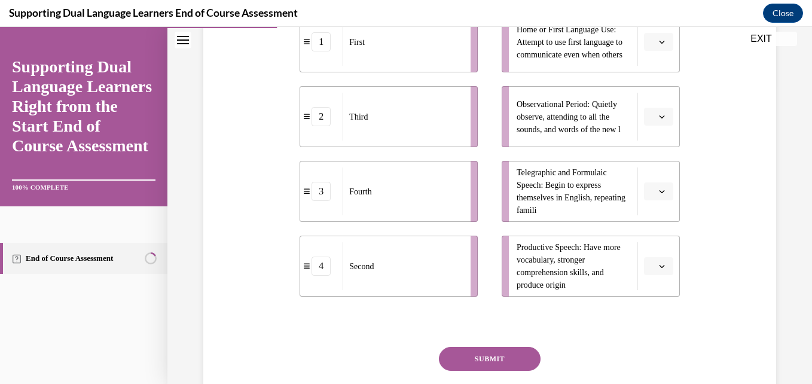
click at [501, 352] on button "SUBMIT" at bounding box center [490, 359] width 102 height 24
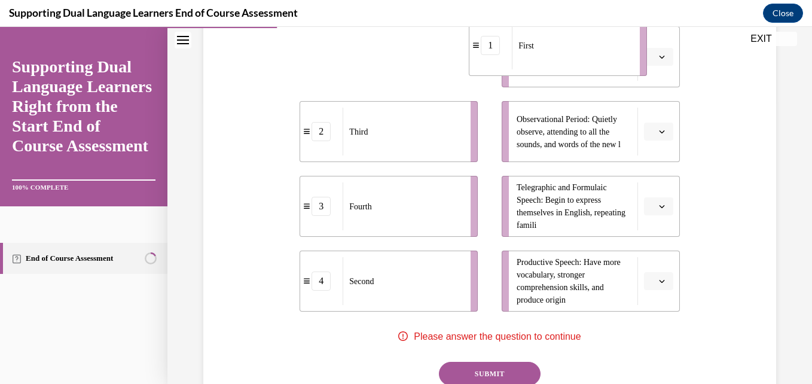
drag, startPoint x: 401, startPoint y: 52, endPoint x: 581, endPoint y: 65, distance: 180.5
click at [581, 65] on div "First" at bounding box center [572, 46] width 120 height 48
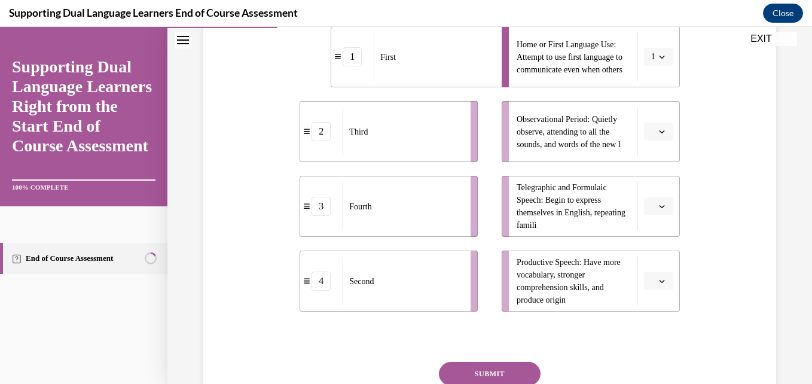
drag, startPoint x: 437, startPoint y: 136, endPoint x: 574, endPoint y: 141, distance: 137.7
click at [463, 140] on div "Third" at bounding box center [403, 132] width 120 height 48
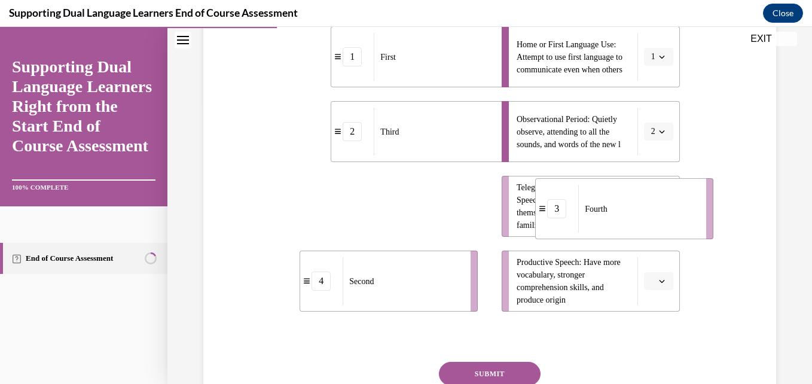
drag, startPoint x: 419, startPoint y: 211, endPoint x: 657, endPoint y: 211, distance: 238.1
click at [657, 211] on div "Fourth" at bounding box center [638, 209] width 120 height 48
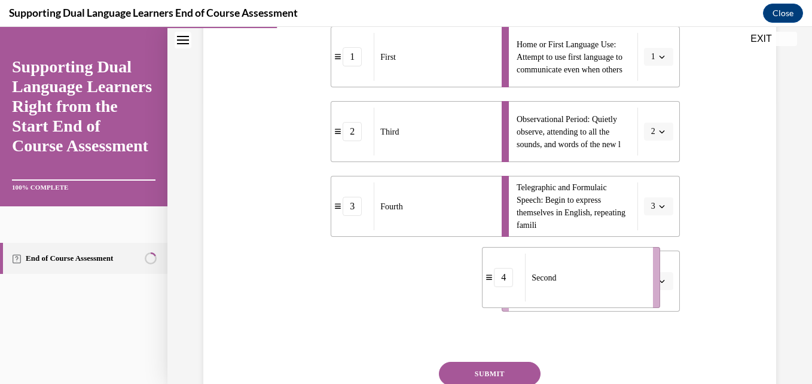
drag, startPoint x: 397, startPoint y: 277, endPoint x: 579, endPoint y: 273, distance: 182.5
click at [579, 273] on div "Second" at bounding box center [585, 278] width 120 height 48
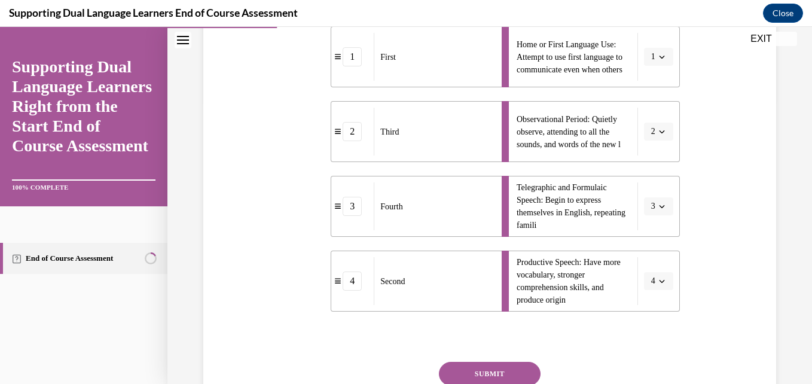
click at [510, 371] on button "SUBMIT" at bounding box center [490, 374] width 102 height 24
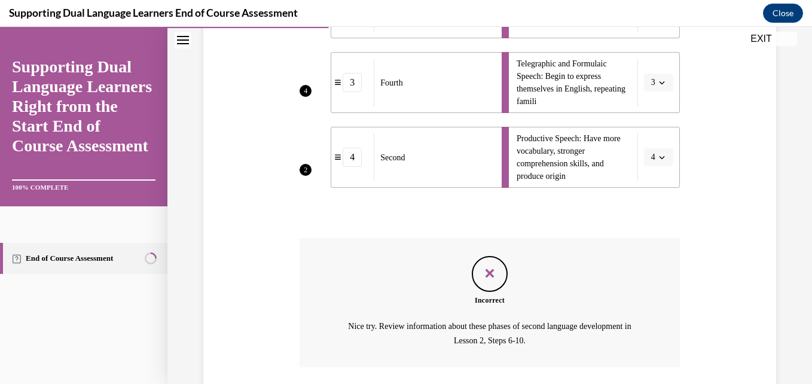
scroll to position [495, 0]
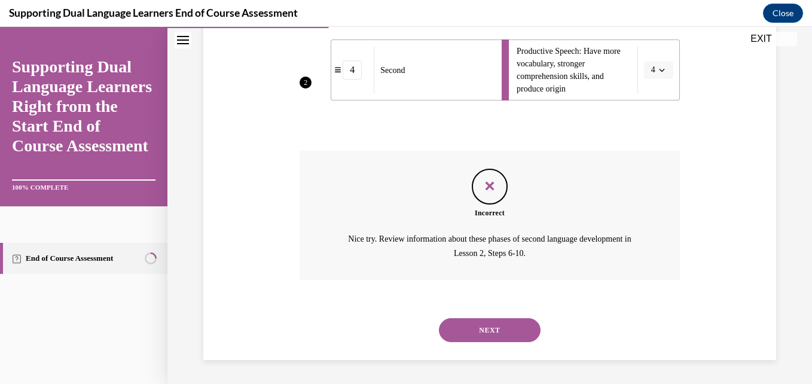
click at [507, 322] on button "NEXT" at bounding box center [490, 330] width 102 height 24
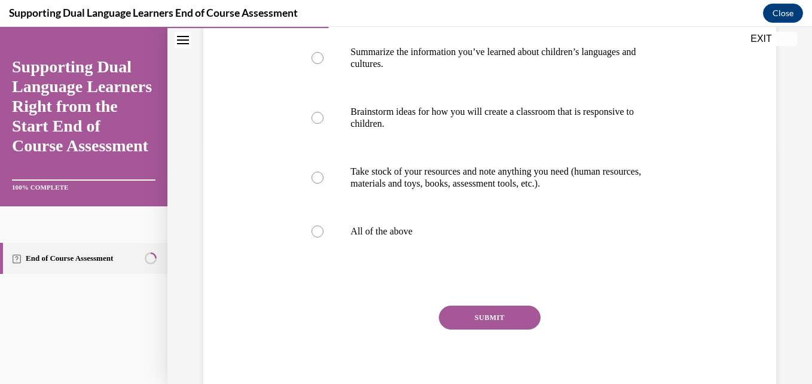
scroll to position [239, 0]
click at [494, 241] on label "All of the above" at bounding box center [490, 231] width 380 height 48
click at [324, 237] on input "All of the above" at bounding box center [318, 231] width 12 height 12
radio input "true"
click at [489, 310] on button "SUBMIT" at bounding box center [490, 317] width 102 height 24
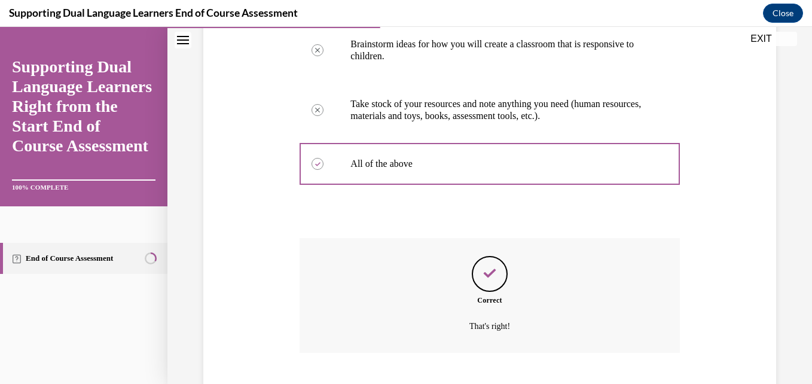
scroll to position [379, 0]
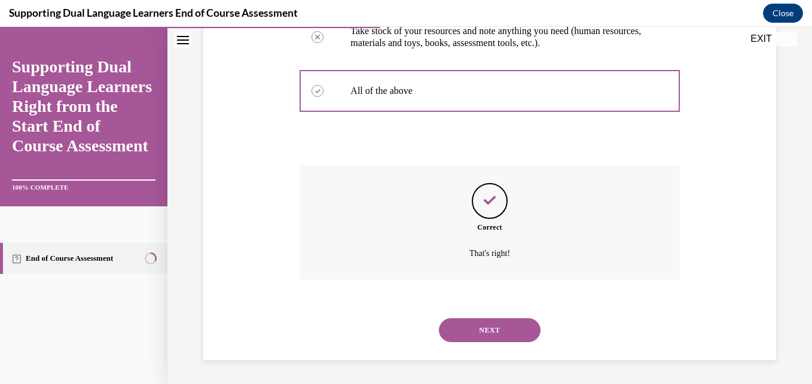
click at [475, 324] on button "NEXT" at bounding box center [490, 330] width 102 height 24
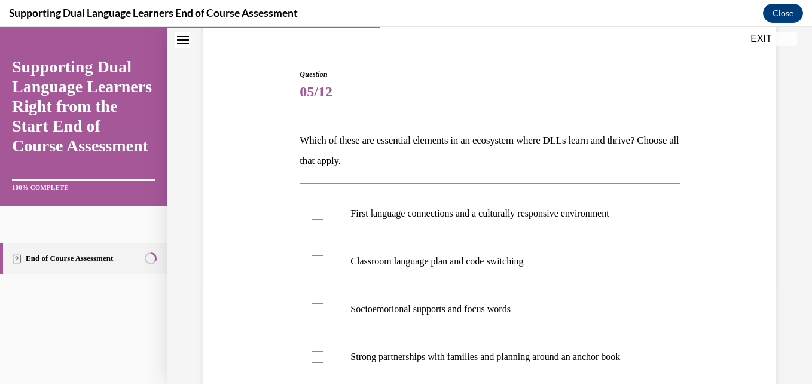
scroll to position [179, 0]
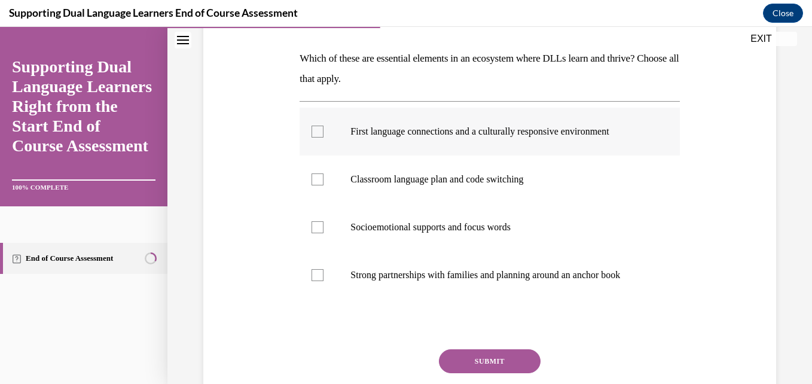
click at [505, 144] on label "First language connections and a culturally responsive environment" at bounding box center [490, 132] width 380 height 48
click at [324, 138] on input "First language connections and a culturally responsive environment" at bounding box center [318, 132] width 12 height 12
checkbox input "true"
click at [396, 279] on p "Strong partnerships with families and planning around an anchor book" at bounding box center [500, 275] width 299 height 12
click at [324, 279] on input "Strong partnerships with families and planning around an anchor book" at bounding box center [318, 275] width 12 height 12
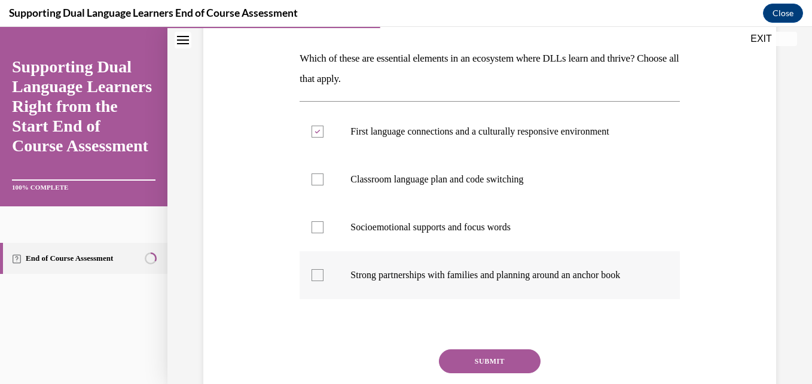
checkbox input "true"
click at [462, 355] on button "SUBMIT" at bounding box center [490, 361] width 102 height 24
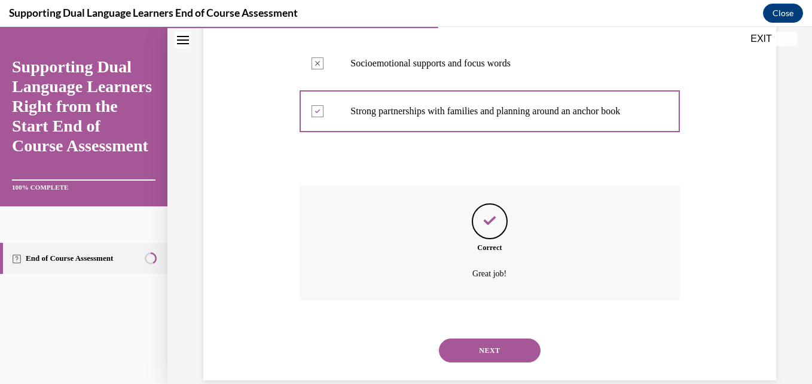
scroll to position [364, 0]
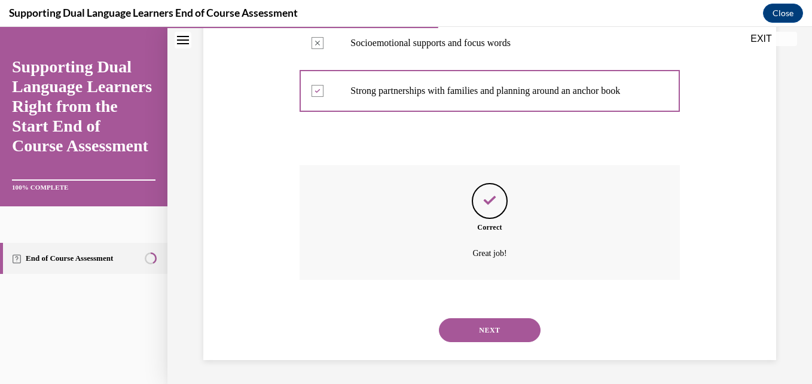
click at [473, 327] on button "NEXT" at bounding box center [490, 330] width 102 height 24
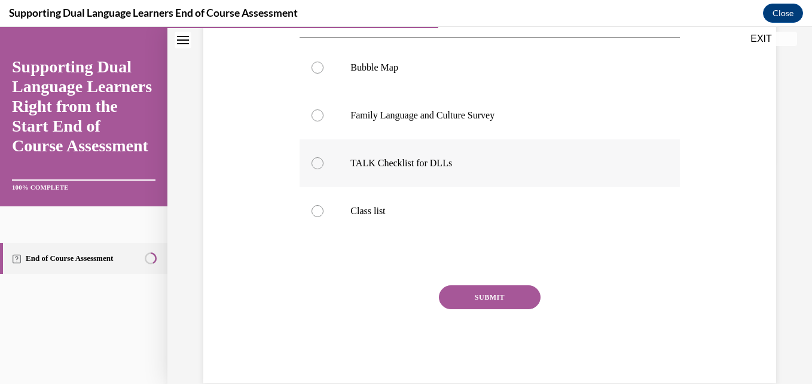
scroll to position [239, 0]
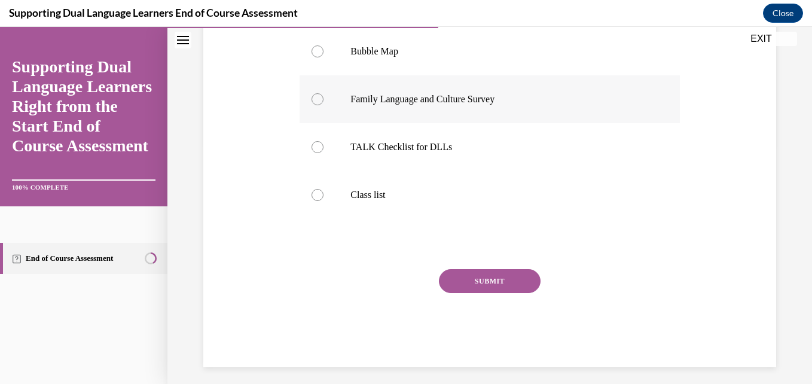
click at [505, 95] on p "Family Language and Culture Survey" at bounding box center [500, 99] width 299 height 12
click at [324, 95] on input "Family Language and Culture Survey" at bounding box center [318, 99] width 12 height 12
radio input "true"
click at [507, 281] on button "SUBMIT" at bounding box center [490, 281] width 102 height 24
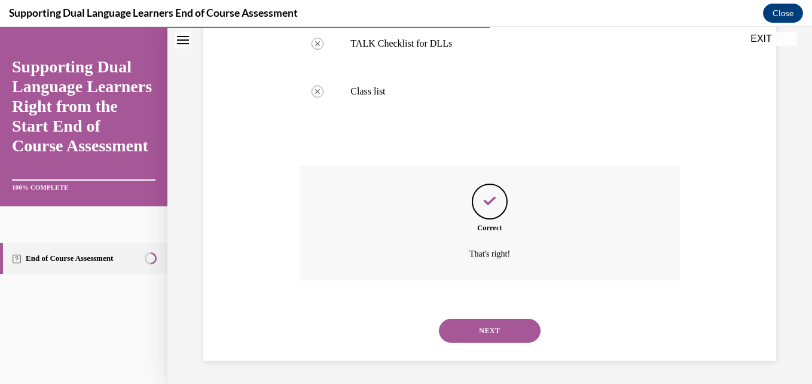
scroll to position [343, 0]
click at [480, 325] on button "NEXT" at bounding box center [490, 330] width 102 height 24
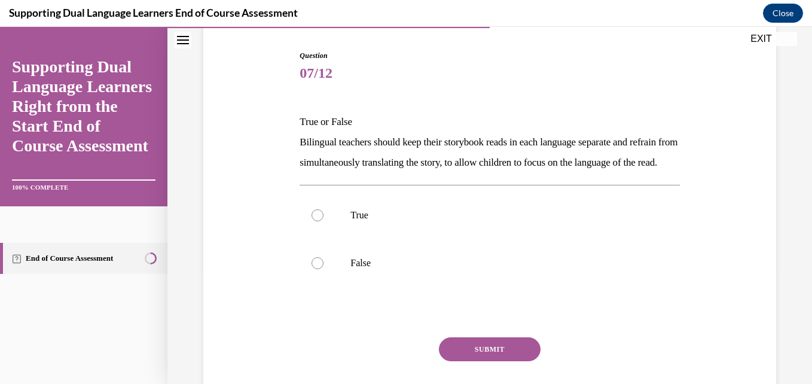
scroll to position [179, 0]
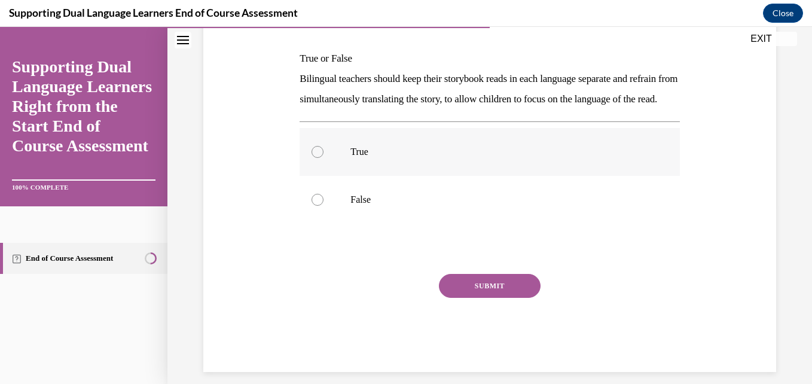
click at [428, 164] on label "True" at bounding box center [490, 152] width 380 height 48
click at [324, 158] on input "True" at bounding box center [318, 152] width 12 height 12
radio input "true"
click at [524, 298] on button "SUBMIT" at bounding box center [490, 286] width 102 height 24
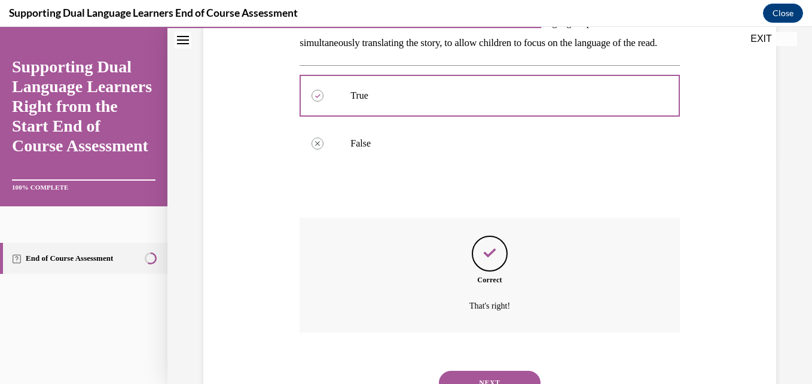
scroll to position [309, 0]
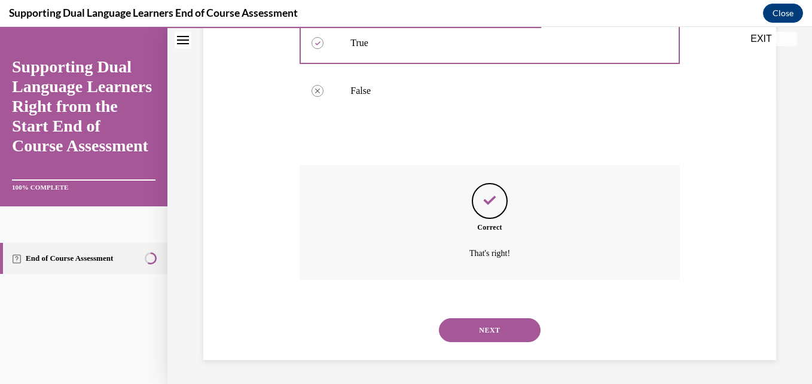
click at [511, 322] on button "NEXT" at bounding box center [490, 330] width 102 height 24
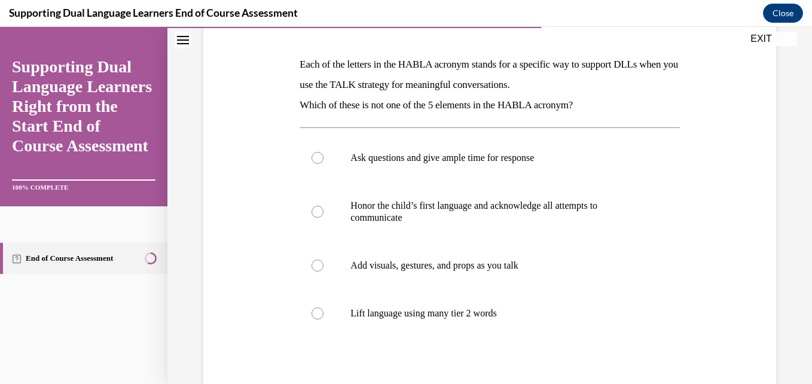
scroll to position [179, 0]
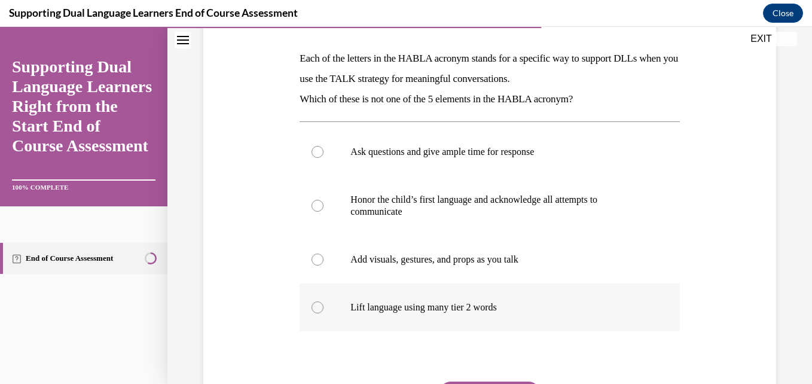
click at [537, 304] on p "Lift language using many tier 2 words" at bounding box center [500, 307] width 299 height 12
click at [324, 304] on input "Lift language using many tier 2 words" at bounding box center [318, 307] width 12 height 12
radio input "true"
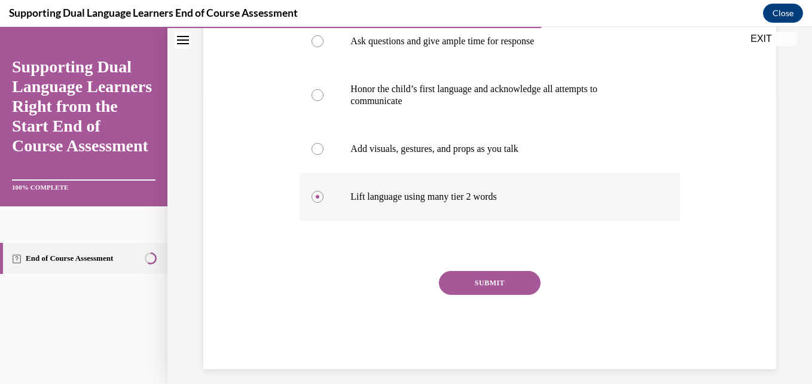
scroll to position [299, 0]
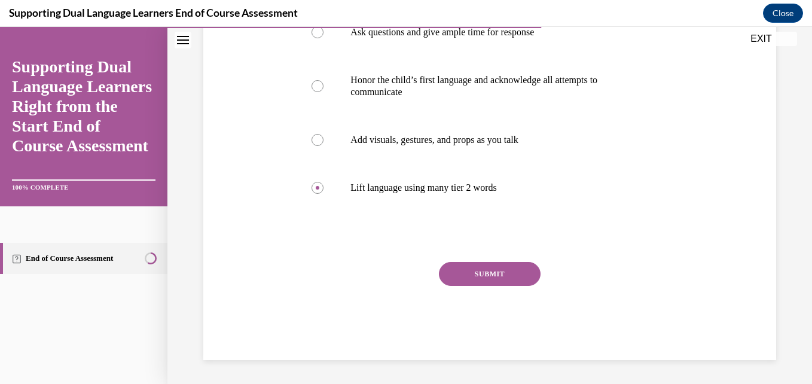
click at [505, 270] on button "SUBMIT" at bounding box center [490, 274] width 102 height 24
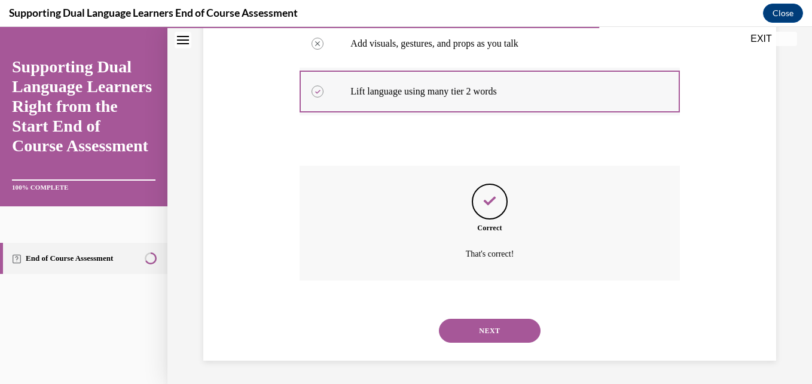
scroll to position [396, 0]
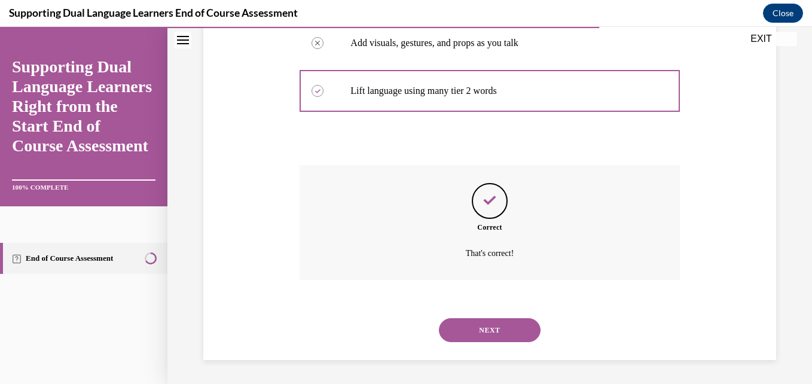
click at [498, 330] on button "NEXT" at bounding box center [490, 330] width 102 height 24
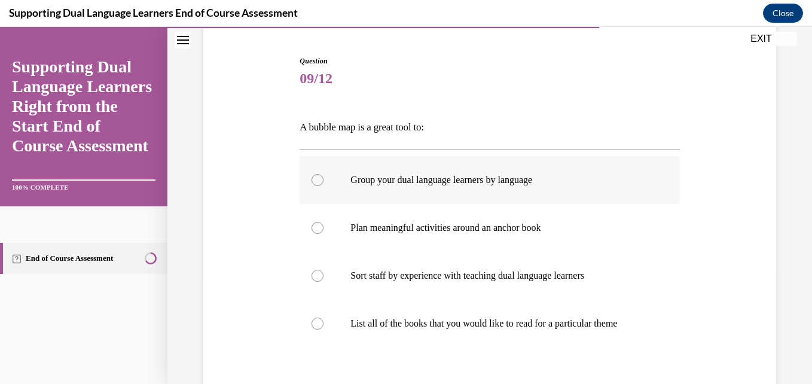
scroll to position [120, 0]
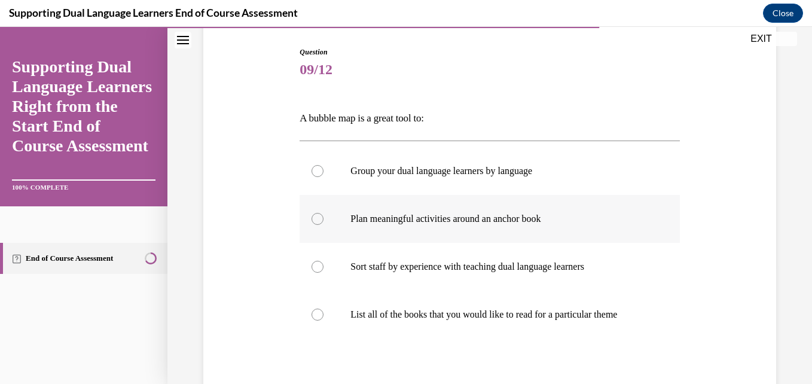
click at [533, 215] on p "Plan meaningful activities around an anchor book" at bounding box center [500, 219] width 299 height 12
click at [324, 215] on input "Plan meaningful activities around an anchor book" at bounding box center [318, 219] width 12 height 12
radio input "true"
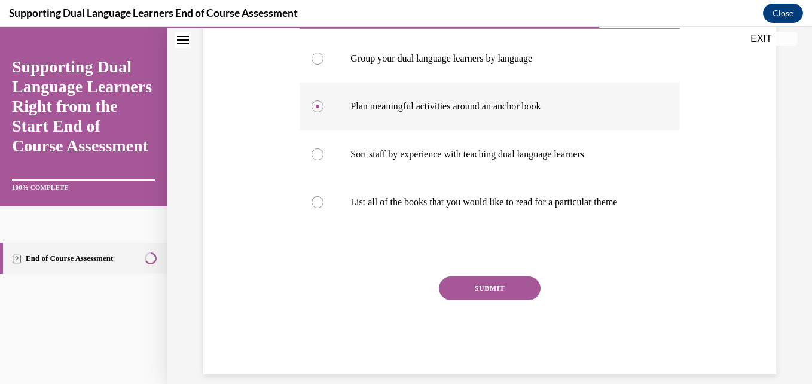
scroll to position [246, 0]
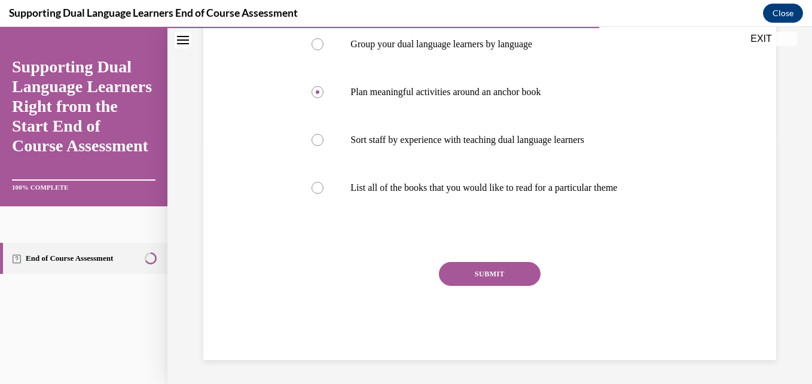
click at [499, 275] on button "SUBMIT" at bounding box center [490, 274] width 102 height 24
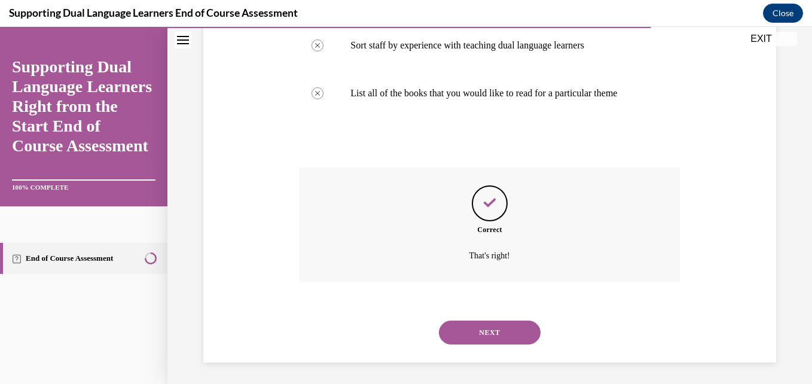
scroll to position [343, 0]
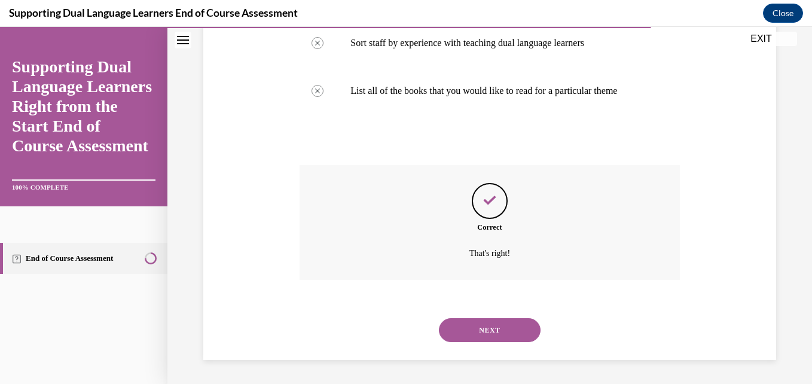
click at [500, 326] on button "NEXT" at bounding box center [490, 330] width 102 height 24
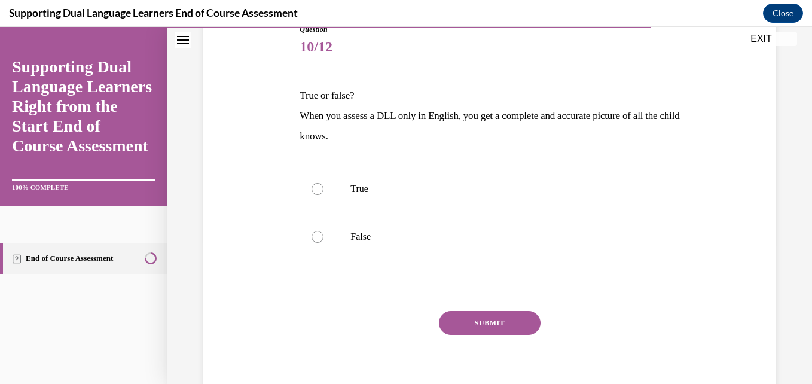
scroll to position [179, 0]
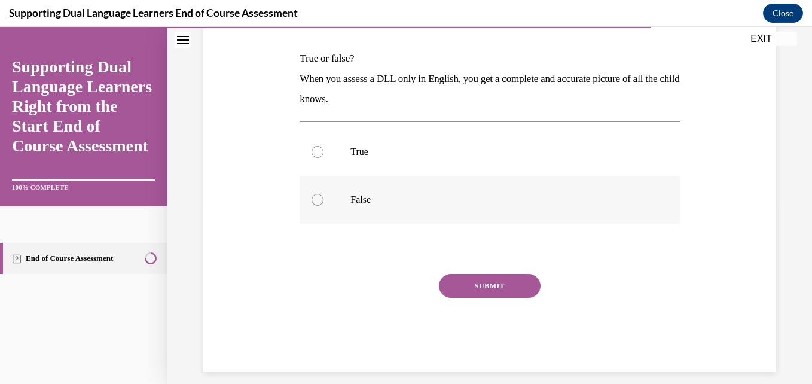
click at [413, 199] on p "False" at bounding box center [500, 200] width 299 height 12
click at [324, 199] on input "False" at bounding box center [318, 200] width 12 height 12
radio input "true"
click at [507, 284] on button "SUBMIT" at bounding box center [490, 286] width 102 height 24
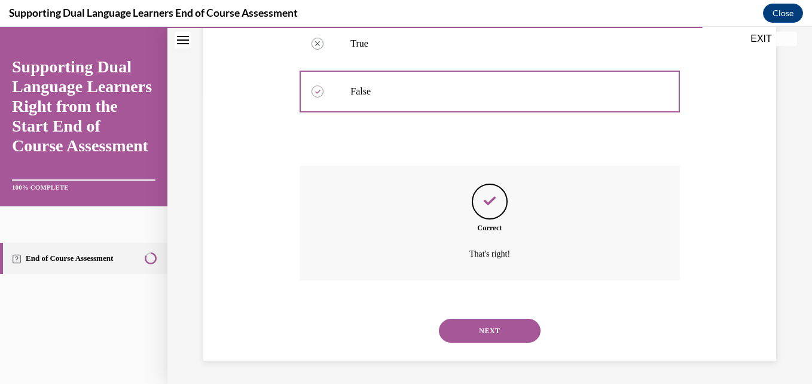
scroll to position [288, 0]
click at [509, 326] on button "NEXT" at bounding box center [490, 330] width 102 height 24
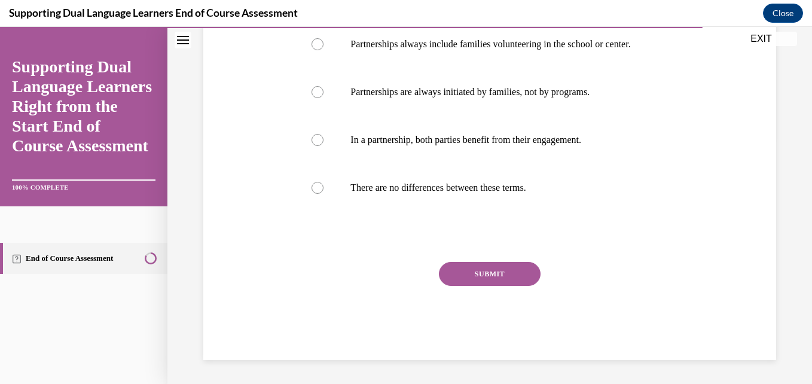
scroll to position [199, 0]
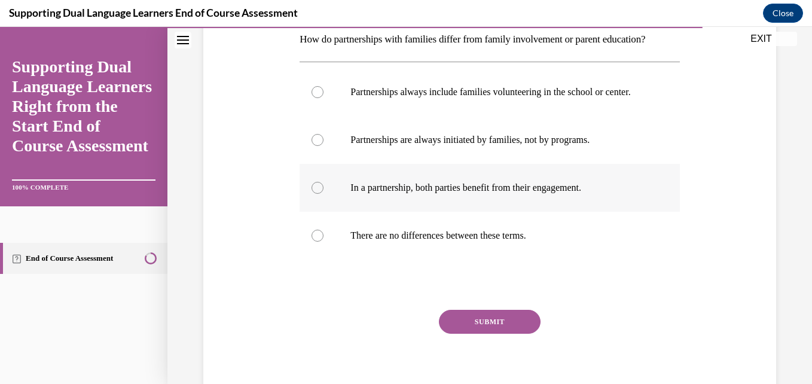
click at [495, 194] on p "In a partnership, both parties benefit from their engagement." at bounding box center [500, 188] width 299 height 12
click at [324, 194] on input "In a partnership, both parties benefit from their engagement." at bounding box center [318, 188] width 12 height 12
radio input "true"
click at [487, 334] on button "SUBMIT" at bounding box center [490, 322] width 102 height 24
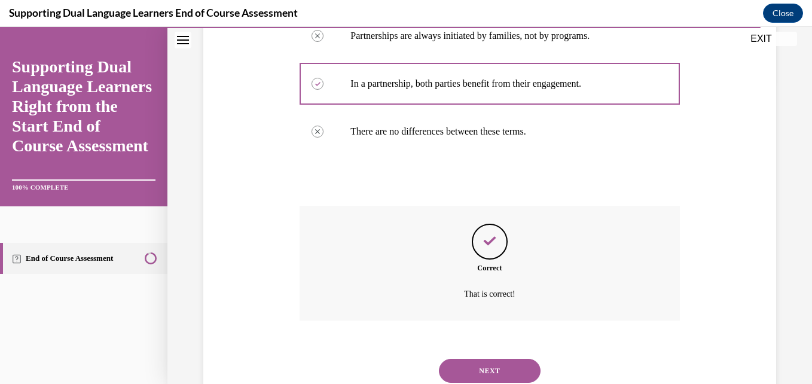
scroll to position [376, 0]
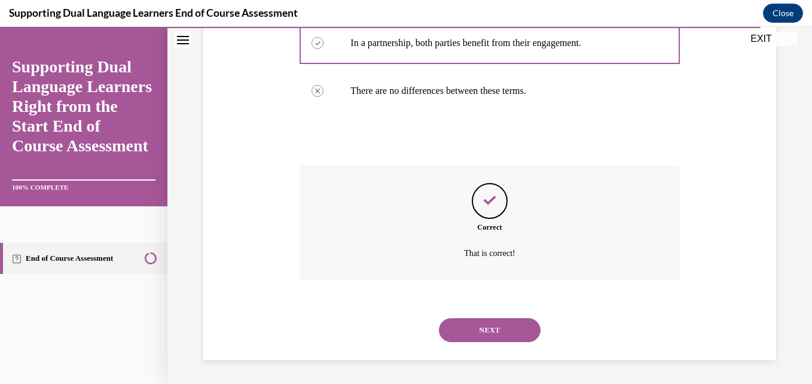
click at [515, 325] on button "NEXT" at bounding box center [490, 330] width 102 height 24
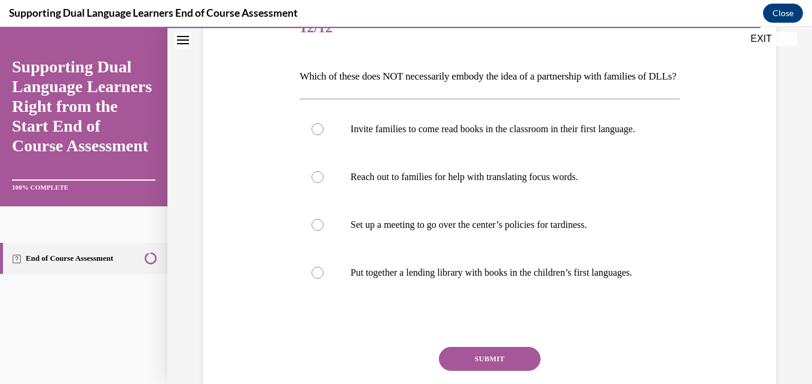
scroll to position [179, 0]
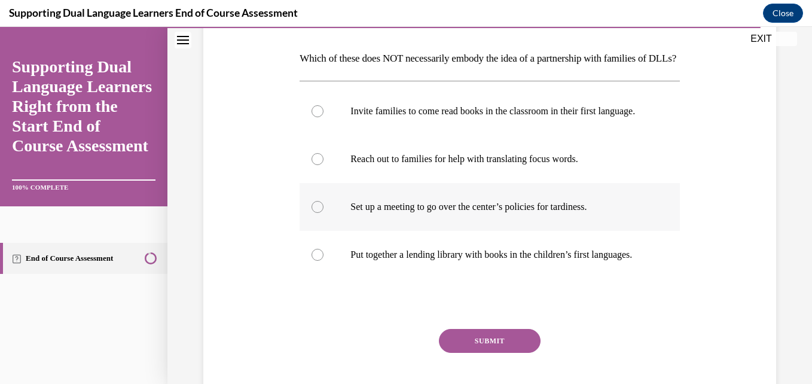
click at [590, 231] on label "Set up a meeting to go over the center’s policies for tardiness." at bounding box center [490, 207] width 380 height 48
click at [324, 213] on input "Set up a meeting to go over the center’s policies for tardiness." at bounding box center [318, 207] width 12 height 12
radio input "true"
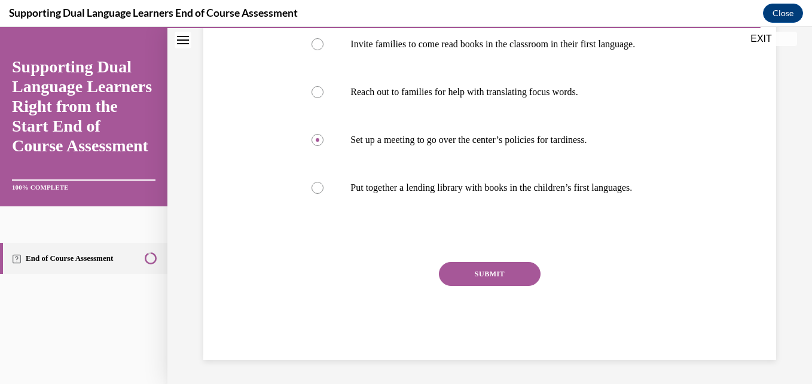
scroll to position [291, 0]
click at [499, 267] on button "SUBMIT" at bounding box center [490, 274] width 102 height 24
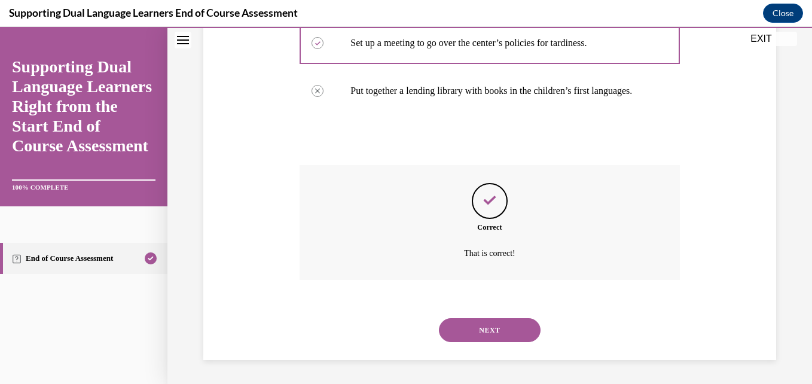
scroll to position [388, 0]
click at [505, 325] on button "NEXT" at bounding box center [490, 330] width 102 height 24
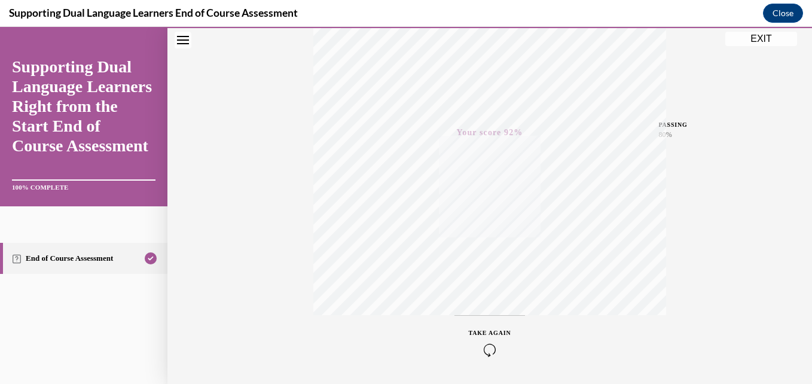
scroll to position [196, 0]
click at [766, 38] on button "EXIT" at bounding box center [762, 39] width 72 height 14
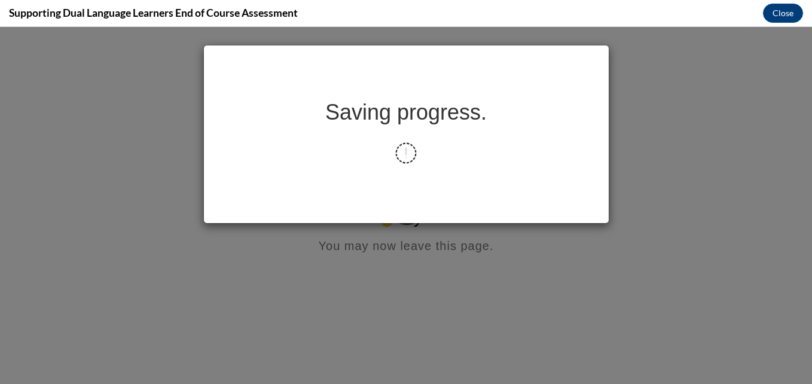
scroll to position [0, 0]
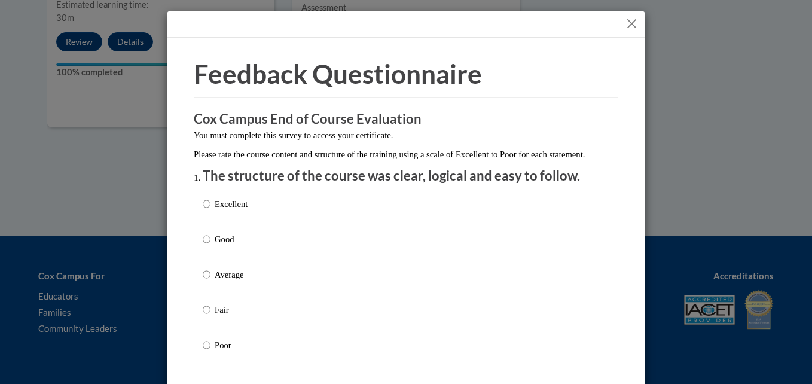
click at [245, 247] on div "Excellent Good Average Fair Poor" at bounding box center [406, 288] width 407 height 195
click at [251, 247] on div "Excellent Good Average Fair Poor" at bounding box center [406, 288] width 407 height 195
click at [254, 260] on div "Excellent Good Average Fair Poor" at bounding box center [406, 288] width 407 height 195
click at [227, 246] on p "Good" at bounding box center [231, 239] width 33 height 13
click at [211, 246] on input "Good" at bounding box center [207, 239] width 8 height 13
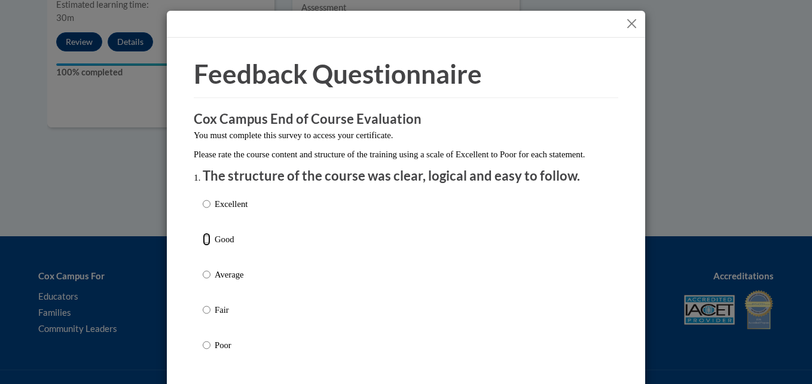
radio input "true"
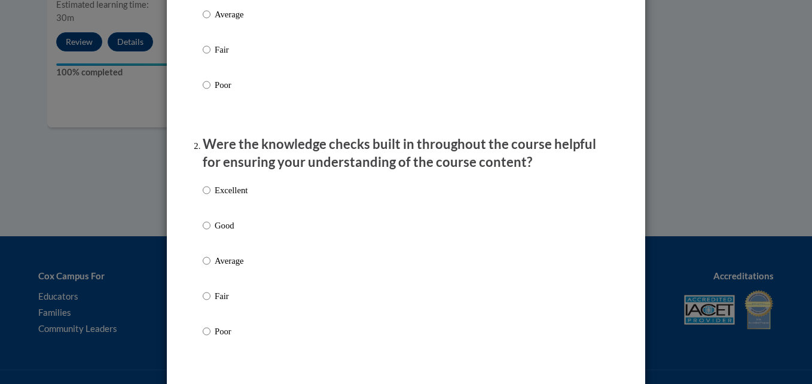
scroll to position [239, 0]
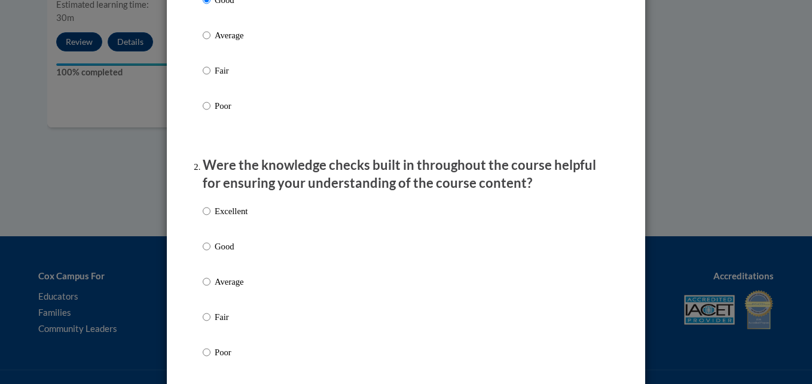
click at [227, 237] on label "Excellent" at bounding box center [225, 221] width 45 height 32
click at [211, 218] on input "Excellent" at bounding box center [207, 211] width 8 height 13
radio input "true"
click at [225, 253] on p "Good" at bounding box center [231, 246] width 33 height 13
click at [211, 253] on input "Good" at bounding box center [207, 246] width 8 height 13
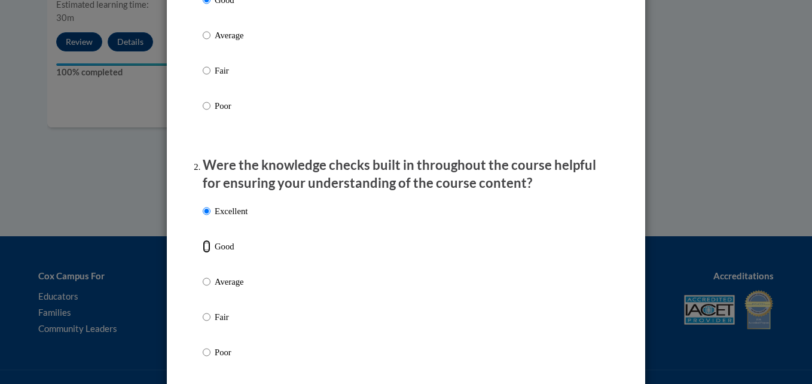
radio input "true"
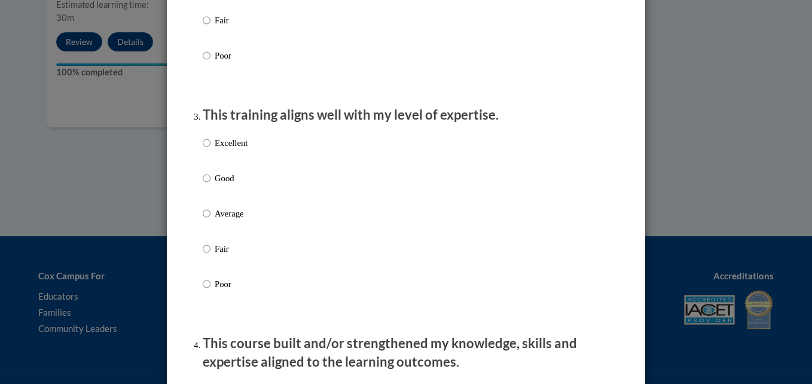
scroll to position [538, 0]
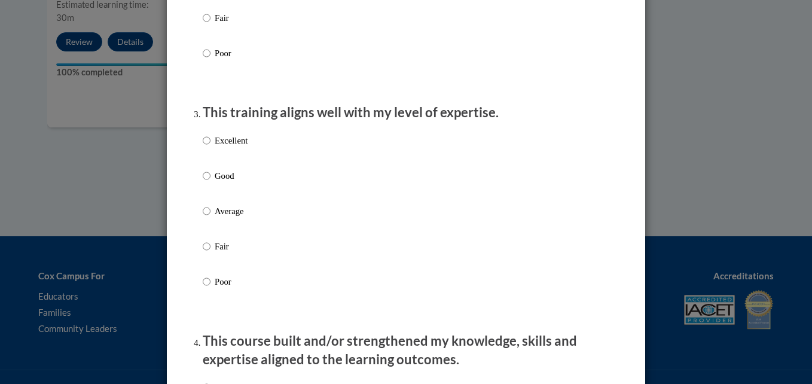
click at [208, 186] on label "Good" at bounding box center [225, 185] width 45 height 32
click at [208, 182] on input "Good" at bounding box center [207, 175] width 8 height 13
radio input "true"
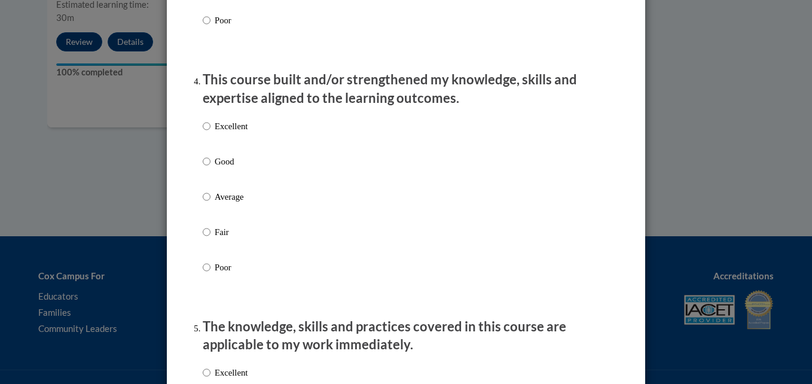
scroll to position [837, 0]
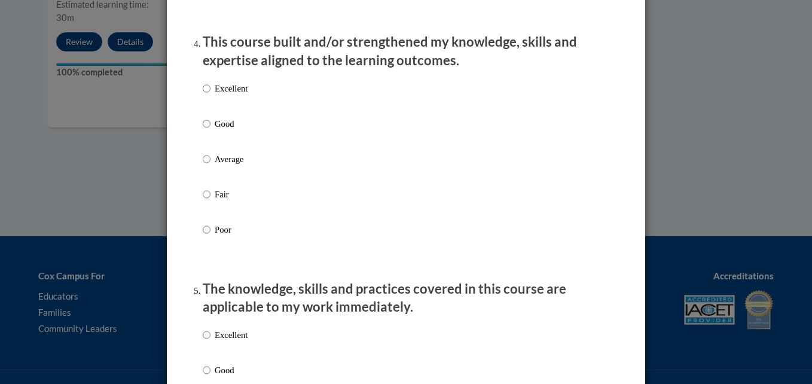
click at [245, 139] on div "Excellent Good Average Fair Poor" at bounding box center [406, 173] width 407 height 195
click at [223, 130] on p "Good" at bounding box center [231, 123] width 33 height 13
click at [211, 130] on input "Good" at bounding box center [207, 123] width 8 height 13
radio input "true"
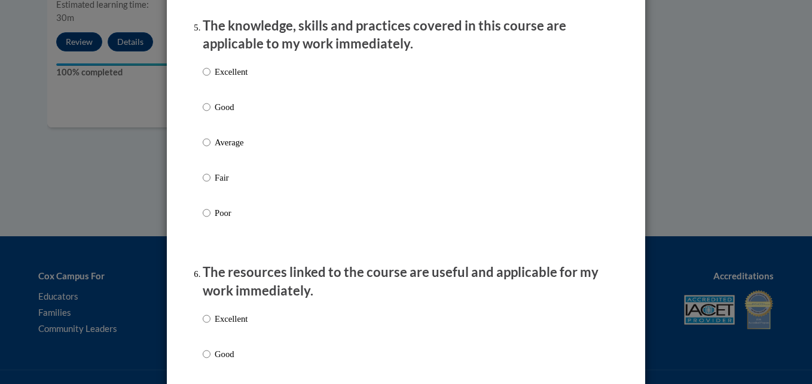
scroll to position [1137, 0]
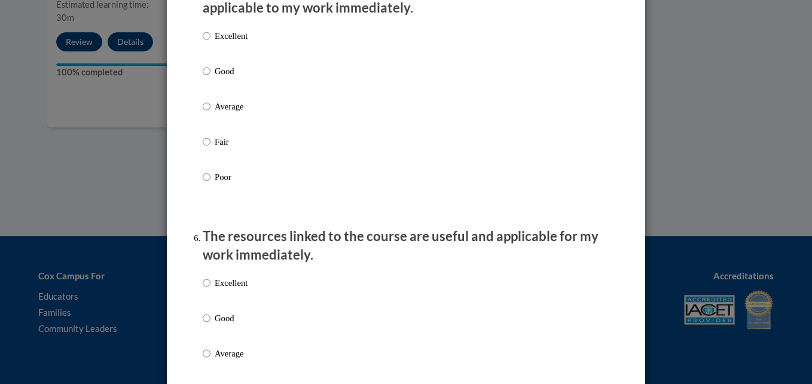
click at [218, 78] on p "Good" at bounding box center [231, 71] width 33 height 13
click at [211, 78] on input "Good" at bounding box center [207, 71] width 8 height 13
radio input "true"
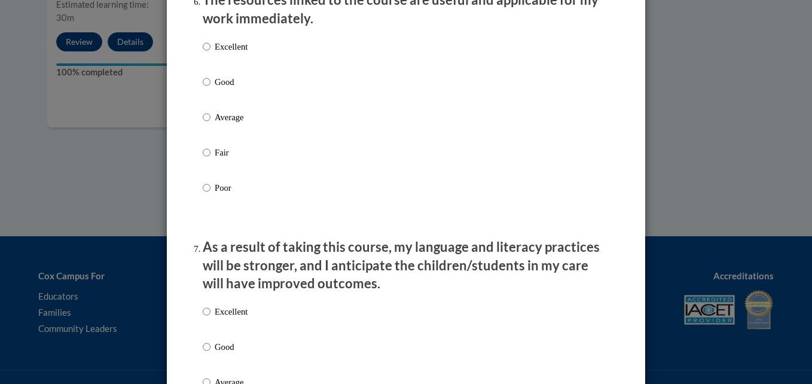
scroll to position [1376, 0]
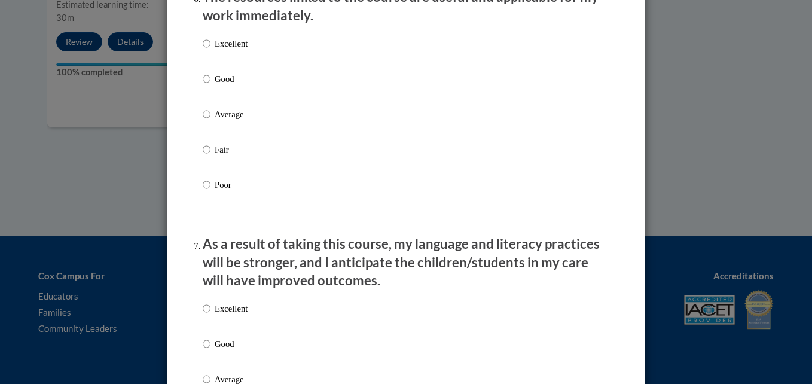
click at [215, 86] on p "Good" at bounding box center [231, 78] width 33 height 13
click at [211, 86] on input "Good" at bounding box center [207, 78] width 8 height 13
radio input "true"
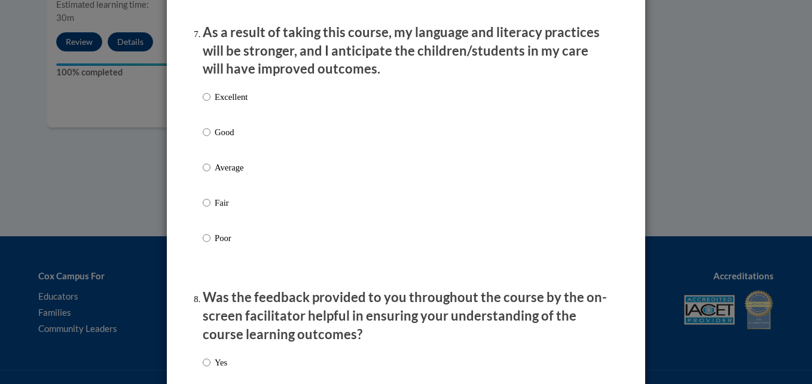
scroll to position [1615, 0]
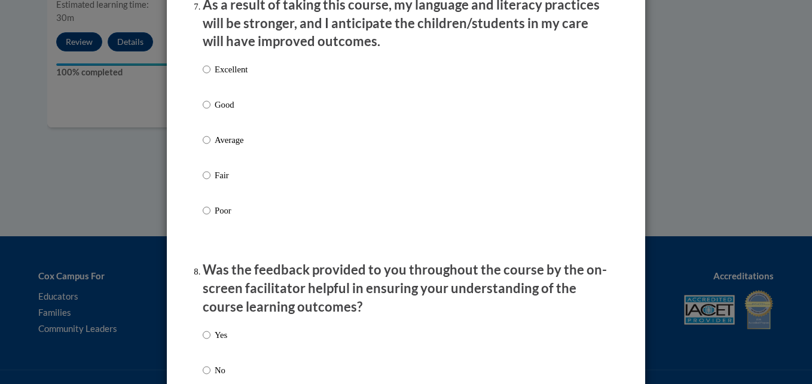
click at [215, 108] on p "Good" at bounding box center [231, 104] width 33 height 13
click at [211, 108] on input "Good" at bounding box center [207, 104] width 8 height 13
radio input "true"
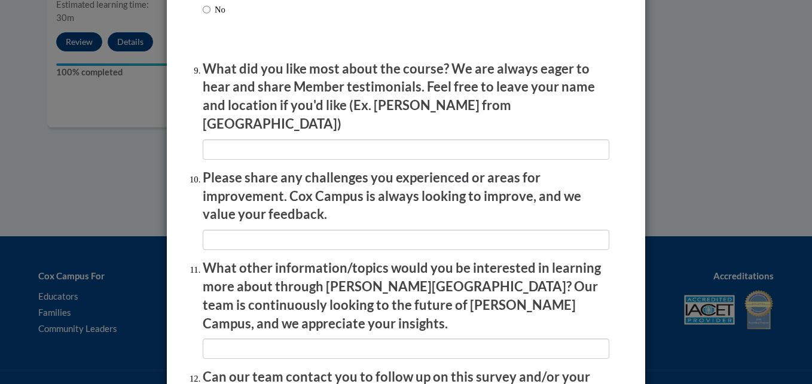
scroll to position [2101, 0]
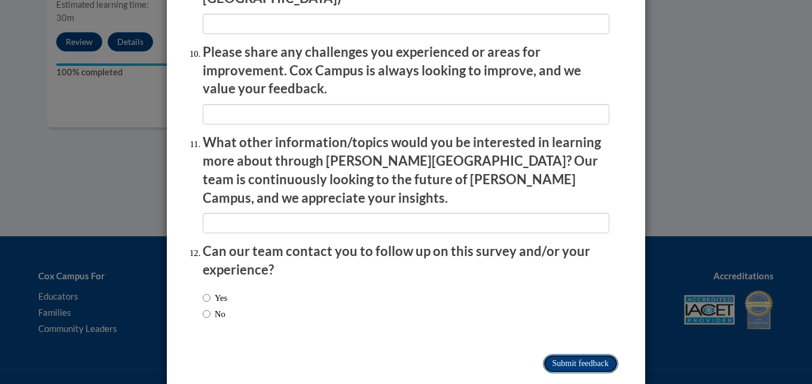
click at [563, 354] on input "Submit feedback" at bounding box center [580, 363] width 75 height 19
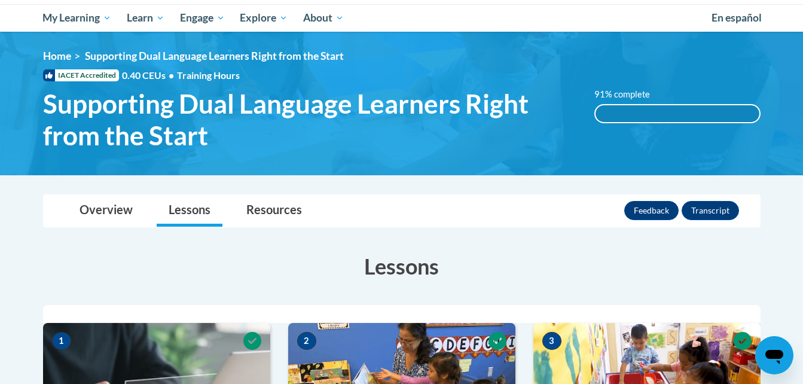
scroll to position [0, 0]
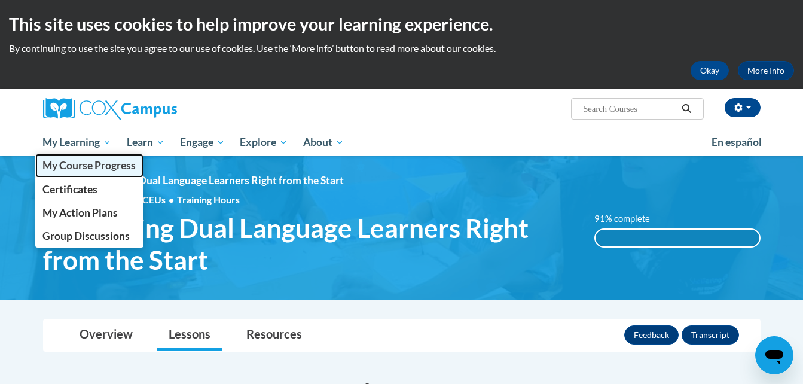
click at [116, 164] on span "My Course Progress" at bounding box center [88, 165] width 93 height 13
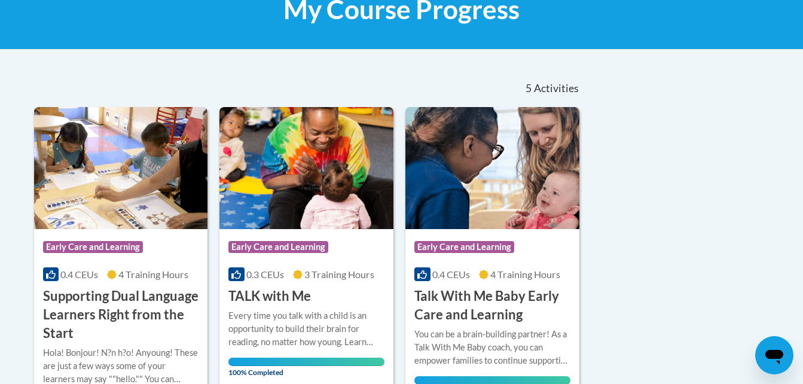
scroll to position [179, 0]
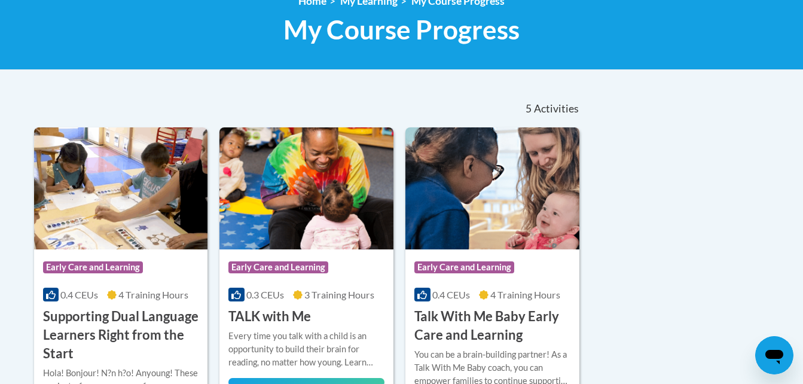
drag, startPoint x: 129, startPoint y: 184, endPoint x: 694, endPoint y: 203, distance: 565.0
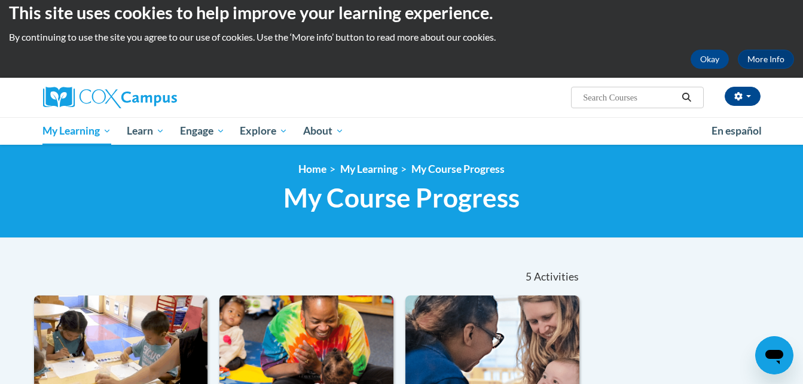
scroll to position [0, 0]
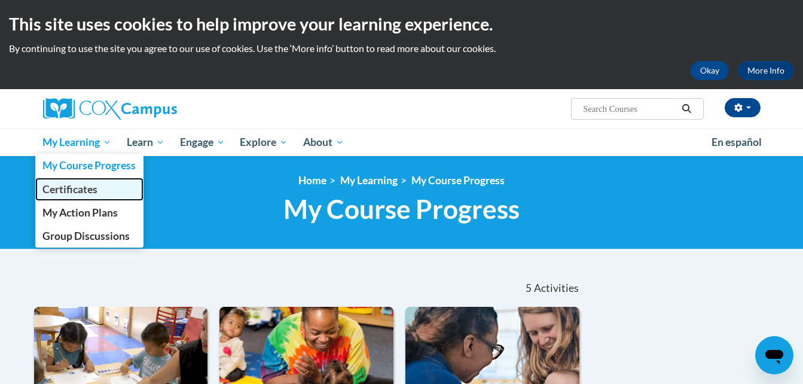
click at [88, 184] on span "Certificates" at bounding box center [69, 189] width 55 height 13
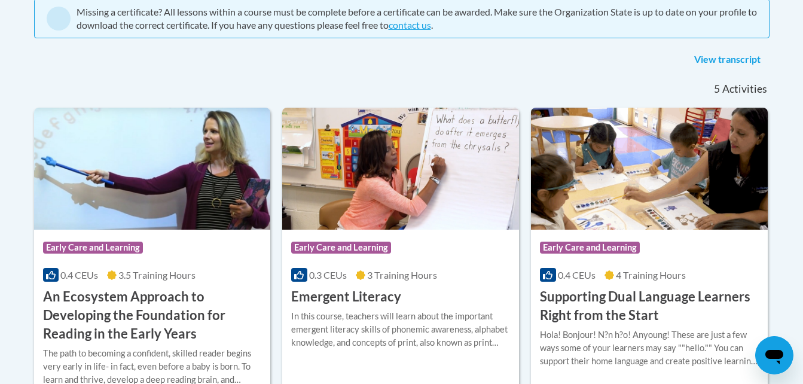
scroll to position [299, 0]
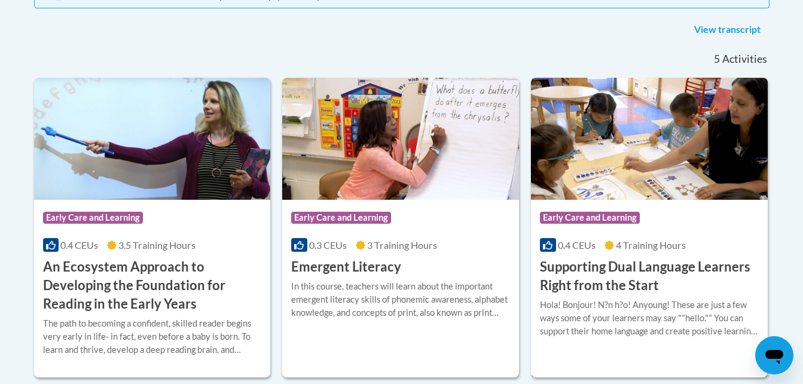
click at [659, 159] on img at bounding box center [649, 139] width 237 height 122
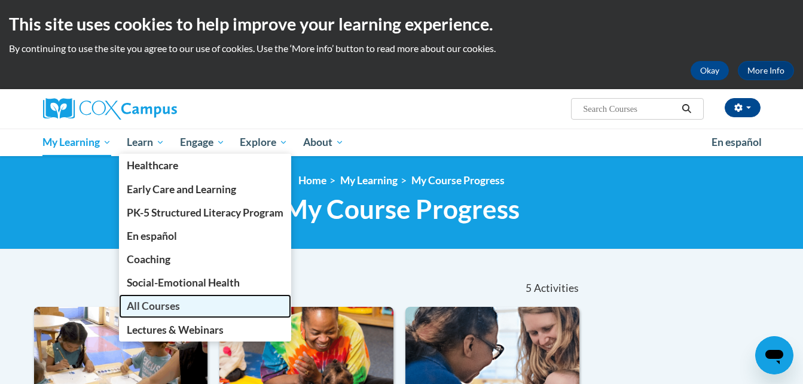
click at [153, 305] on span "All Courses" at bounding box center [153, 306] width 53 height 13
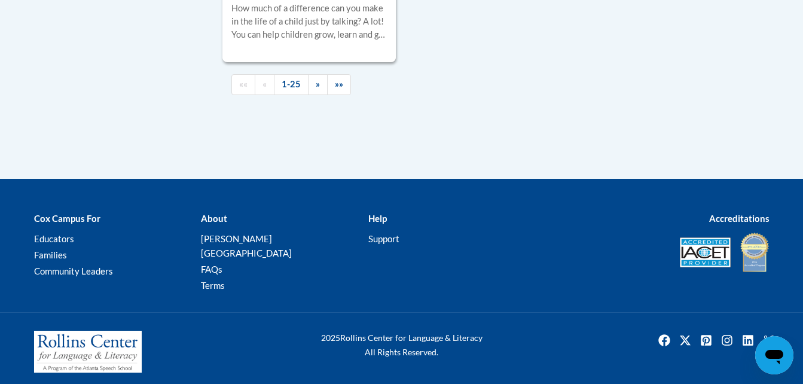
scroll to position [3097, 0]
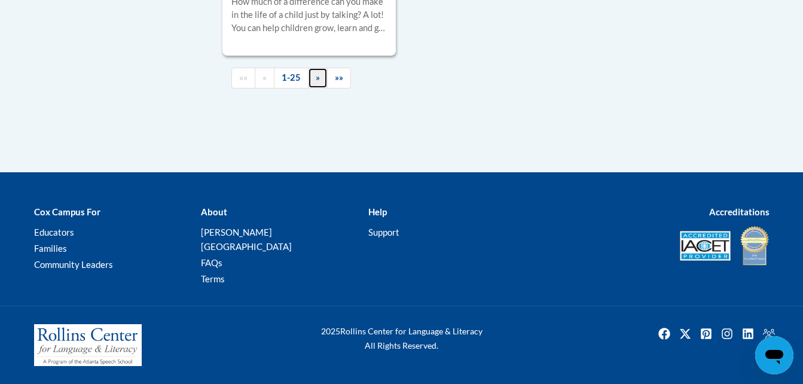
click at [320, 89] on link "»" at bounding box center [318, 78] width 20 height 21
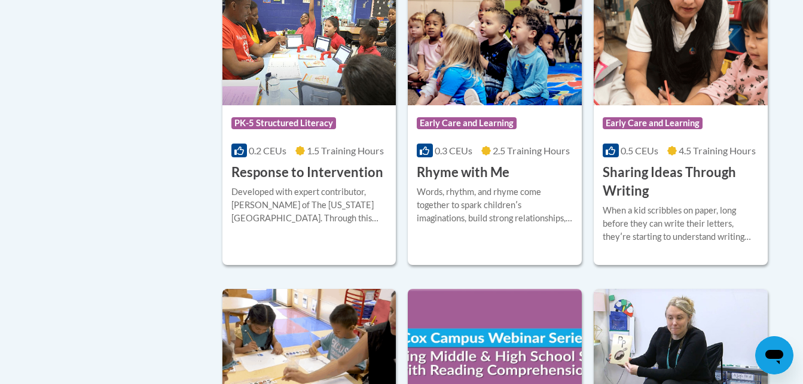
scroll to position [927, 0]
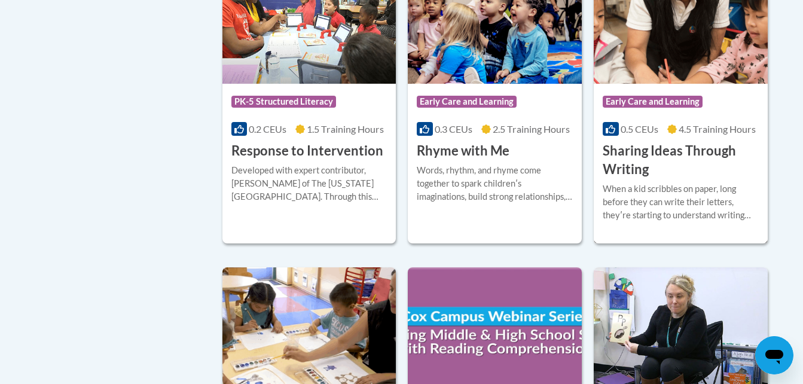
click at [709, 154] on h3 "Sharing Ideas Through Writing" at bounding box center [681, 160] width 156 height 37
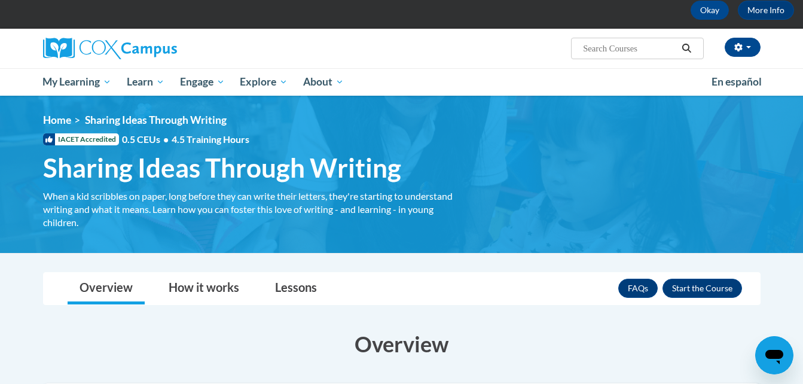
scroll to position [60, 0]
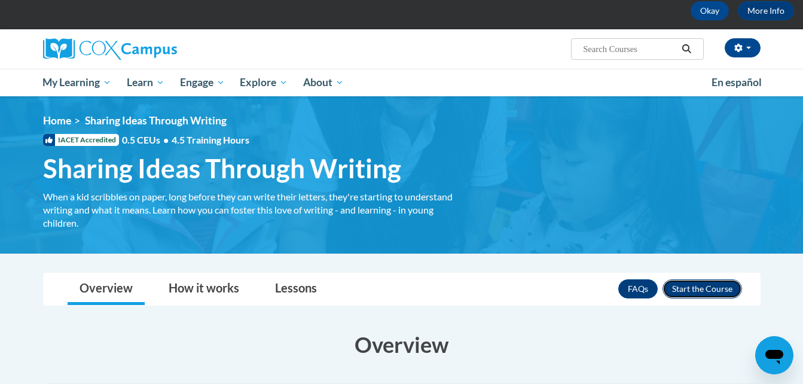
click at [701, 283] on button "Enroll" at bounding box center [703, 288] width 80 height 19
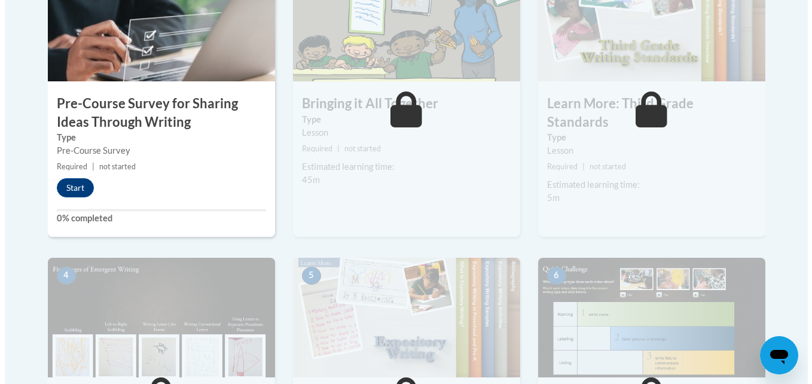
scroll to position [538, 0]
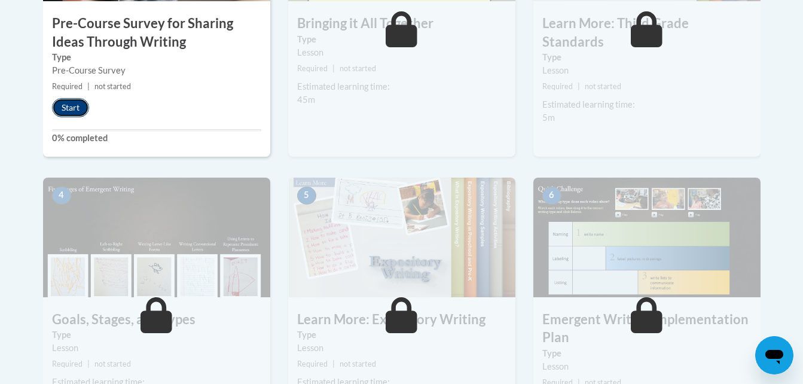
click at [72, 109] on button "Start" at bounding box center [70, 107] width 37 height 19
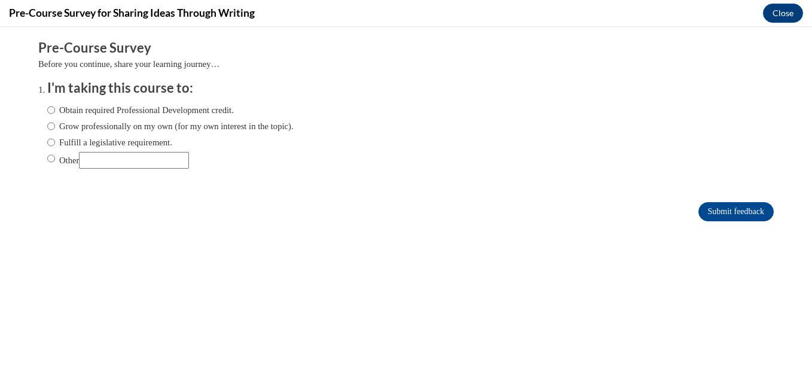
scroll to position [0, 0]
click at [48, 106] on label "Obtain required Professional Development credit." at bounding box center [140, 109] width 187 height 13
click at [48, 106] on input "Obtain required Professional Development credit." at bounding box center [51, 109] width 8 height 13
radio input "true"
click at [736, 207] on input "Submit feedback" at bounding box center [736, 211] width 75 height 19
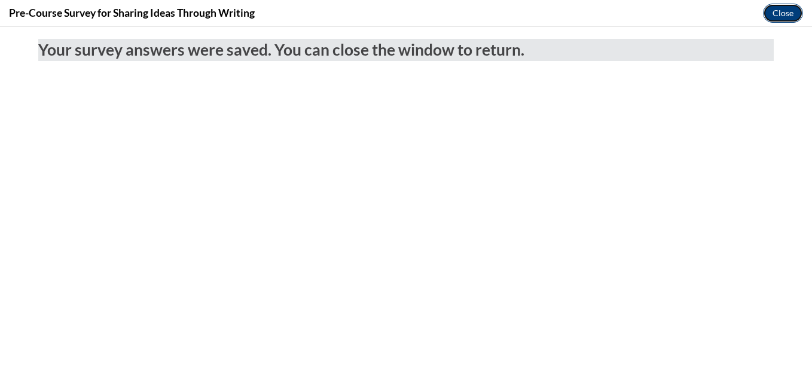
drag, startPoint x: 786, startPoint y: 13, endPoint x: 781, endPoint y: 31, distance: 18.7
click at [786, 13] on button "Close" at bounding box center [783, 13] width 40 height 19
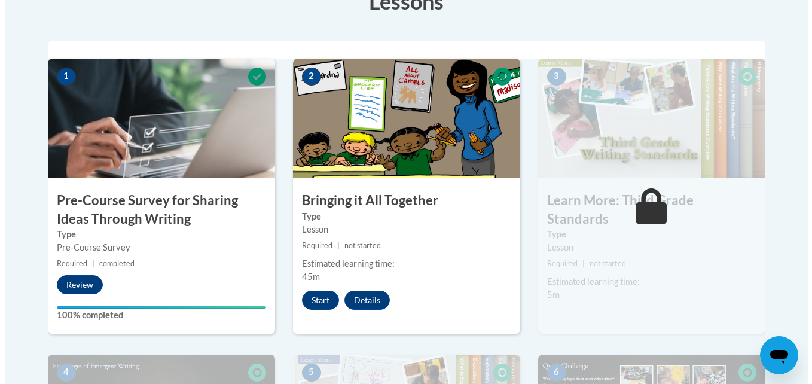
scroll to position [419, 0]
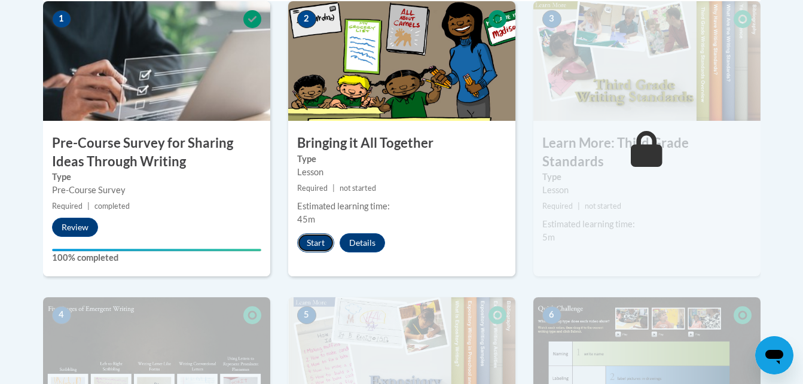
click at [319, 243] on button "Start" at bounding box center [315, 242] width 37 height 19
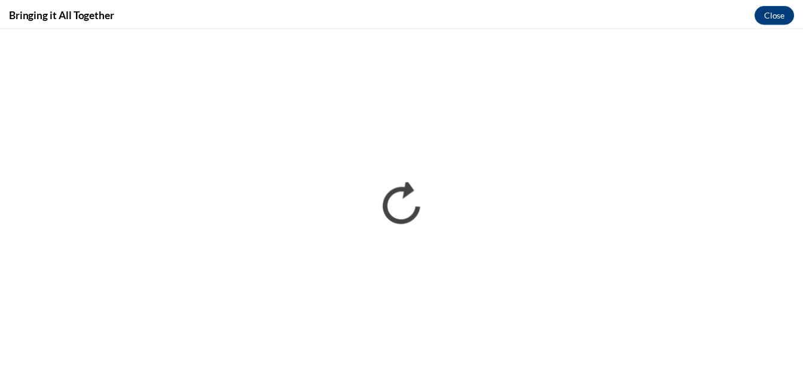
scroll to position [0, 0]
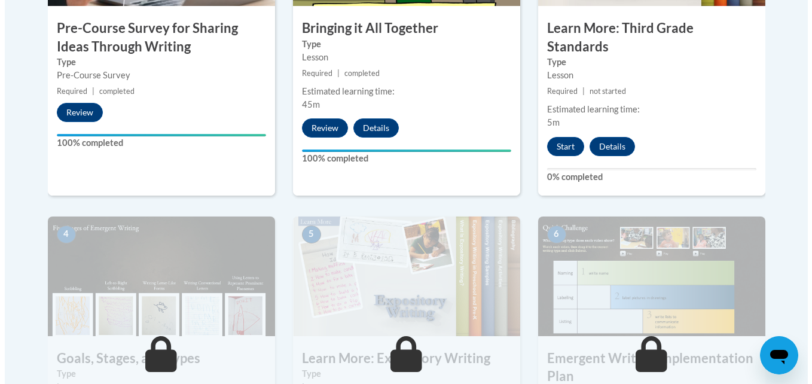
scroll to position [538, 0]
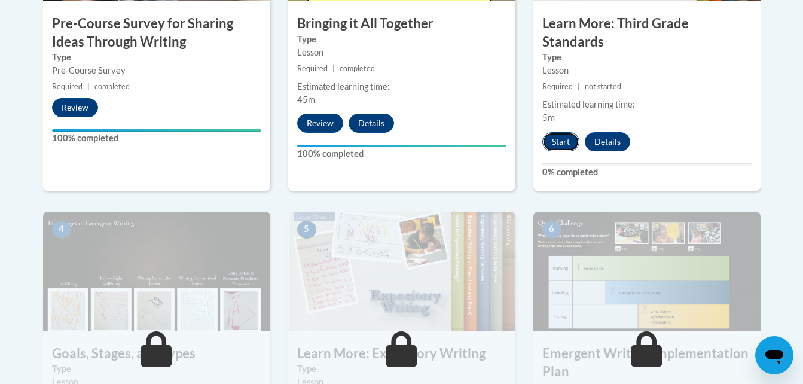
click at [559, 132] on button "Start" at bounding box center [561, 141] width 37 height 19
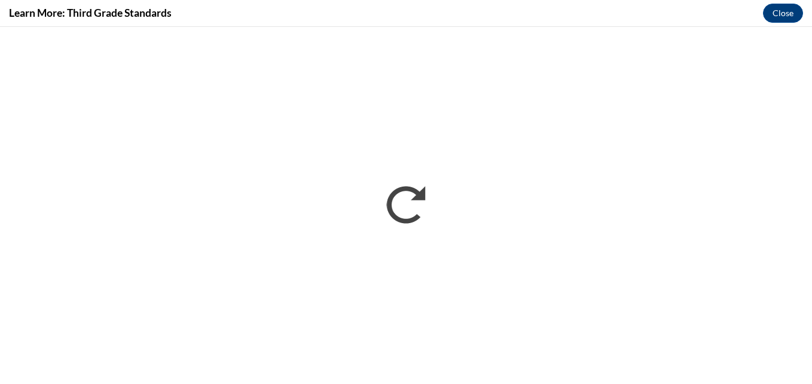
scroll to position [0, 0]
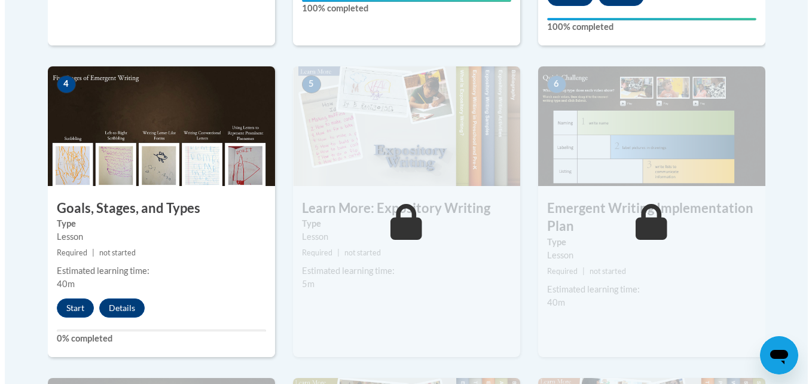
scroll to position [718, 0]
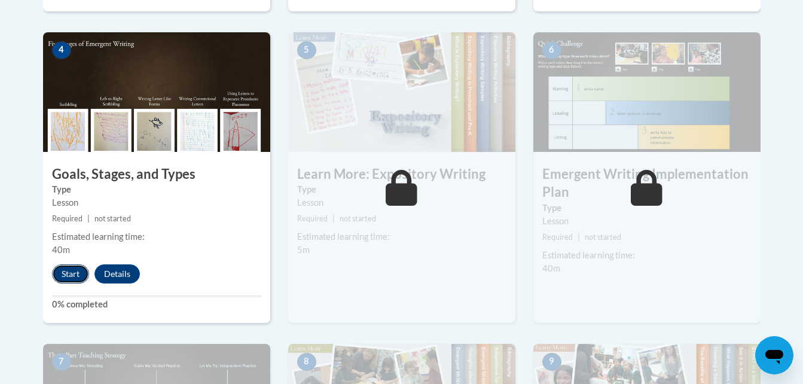
click at [68, 264] on button "Start" at bounding box center [70, 273] width 37 height 19
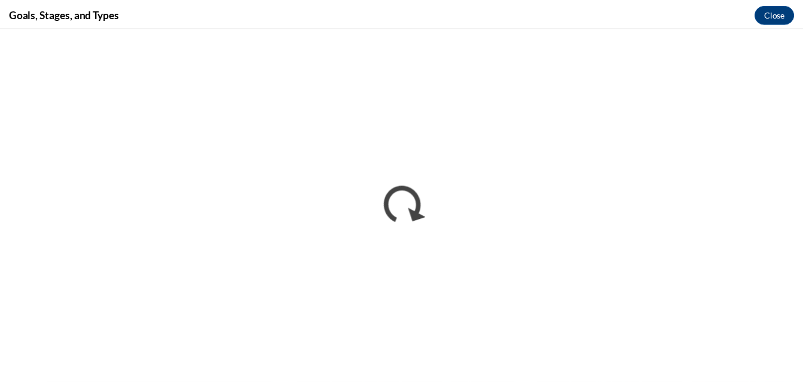
scroll to position [0, 0]
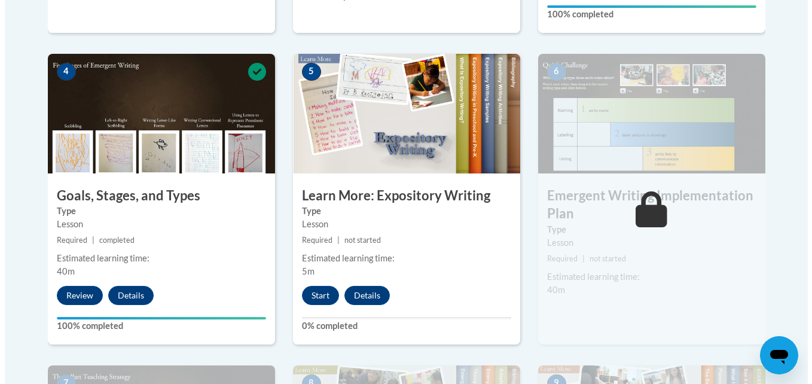
scroll to position [718, 0]
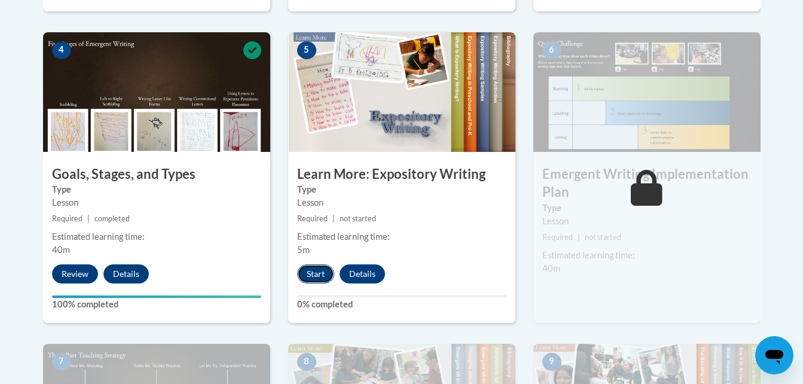
click at [317, 264] on button "Start" at bounding box center [315, 273] width 37 height 19
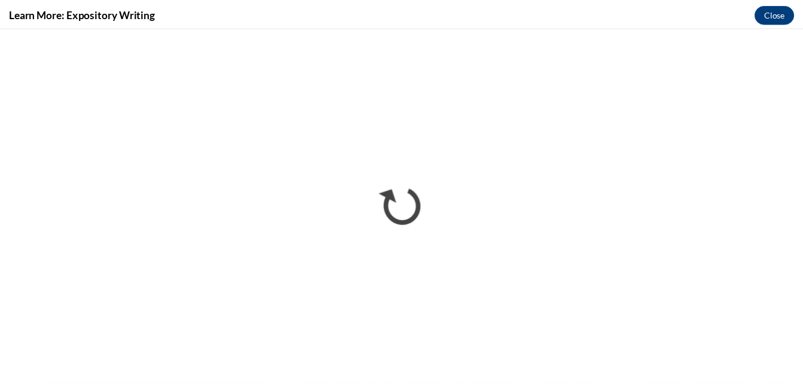
scroll to position [0, 0]
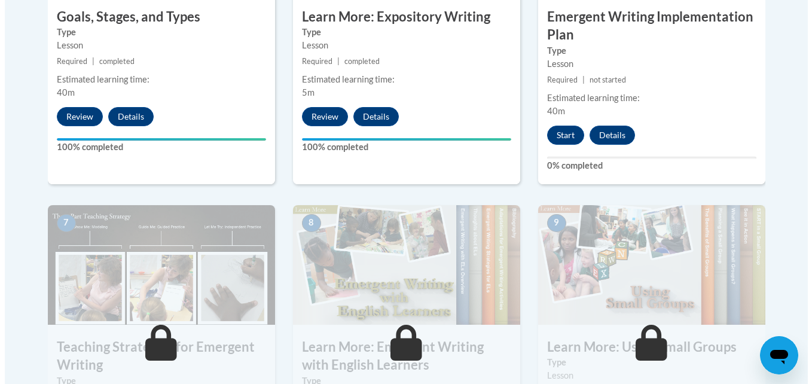
scroll to position [837, 0]
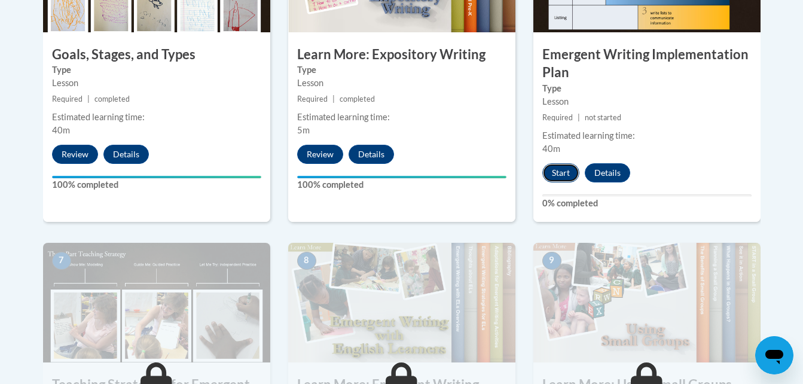
click at [564, 163] on button "Start" at bounding box center [561, 172] width 37 height 19
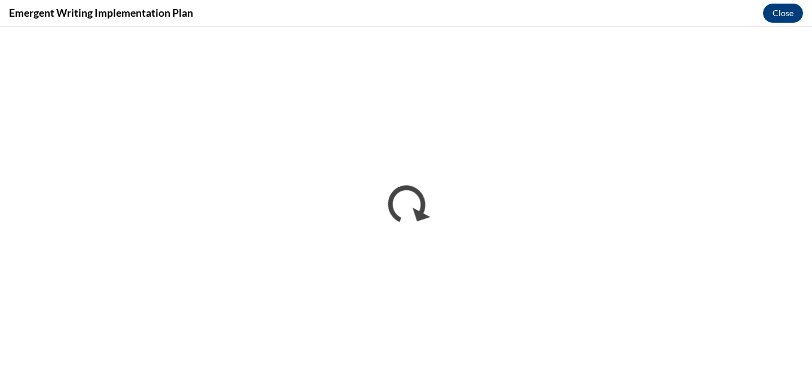
scroll to position [0, 0]
